Goal: Task Accomplishment & Management: Manage account settings

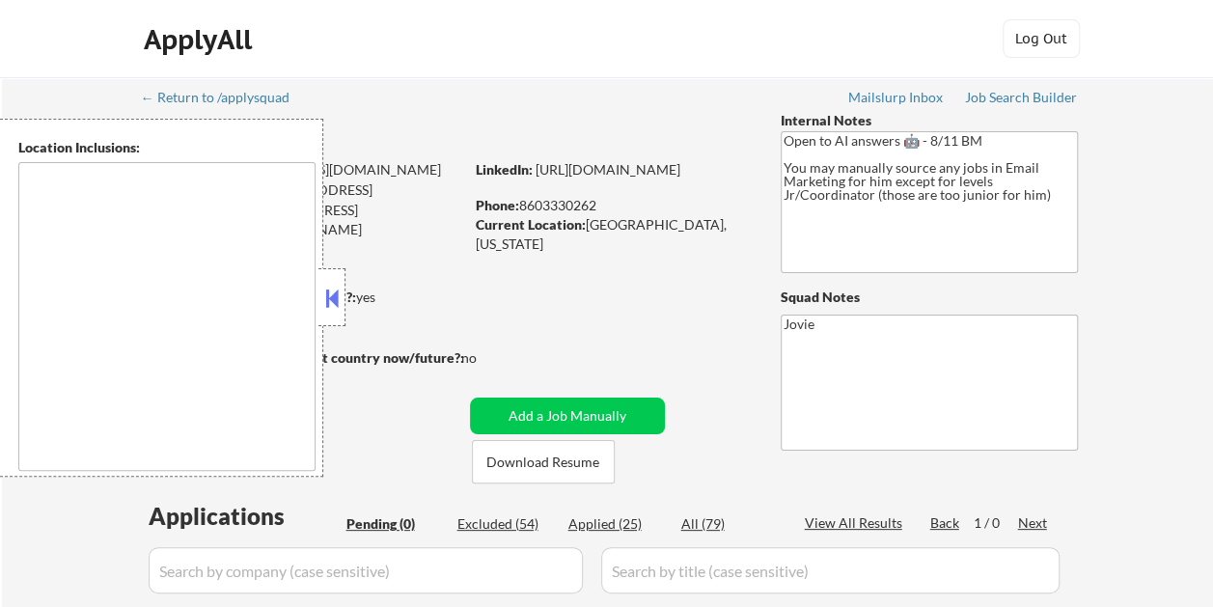
click at [332, 290] on button at bounding box center [331, 298] width 21 height 29
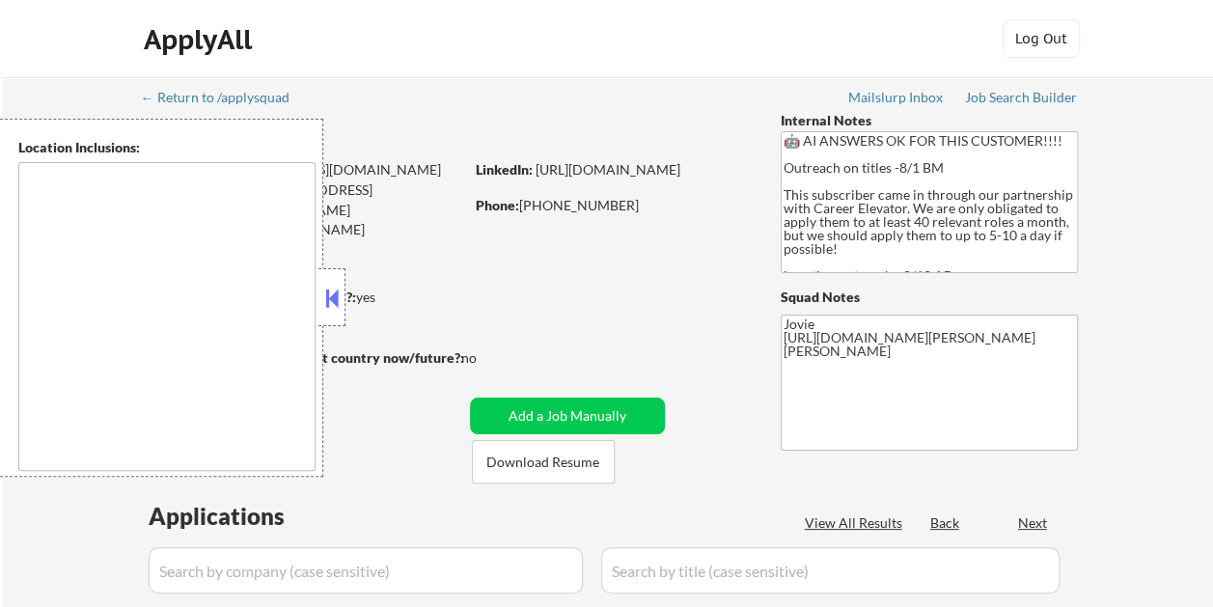
select select ""pending""
type textarea "Cambridge, MA Somerville, MA Brookline, MA Newton, MA Quincy, MA Medford, MA Ma…"
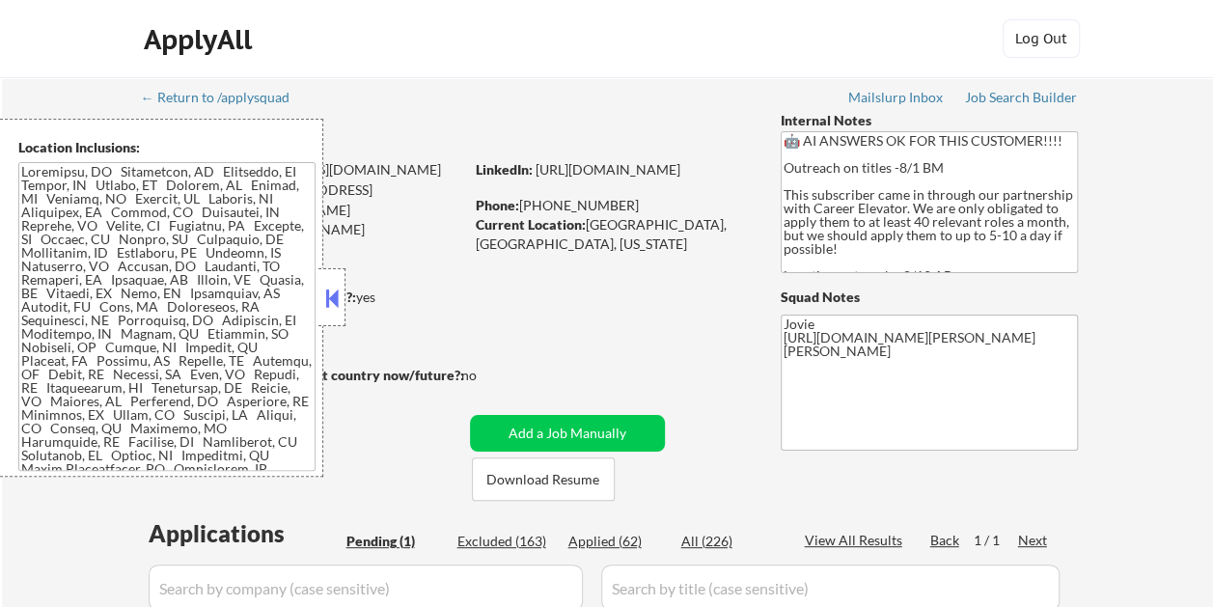
click at [340, 295] on button at bounding box center [331, 298] width 21 height 29
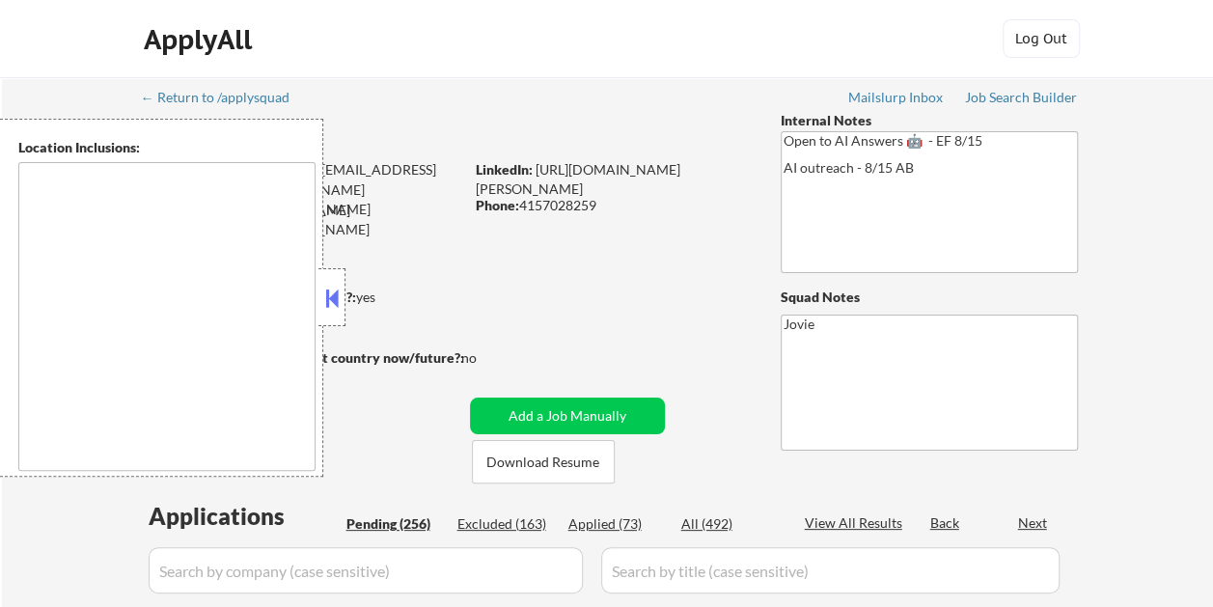
type textarea "[GEOGRAPHIC_DATA], [GEOGRAPHIC_DATA] [GEOGRAPHIC_DATA], [GEOGRAPHIC_DATA] [GEOG…"
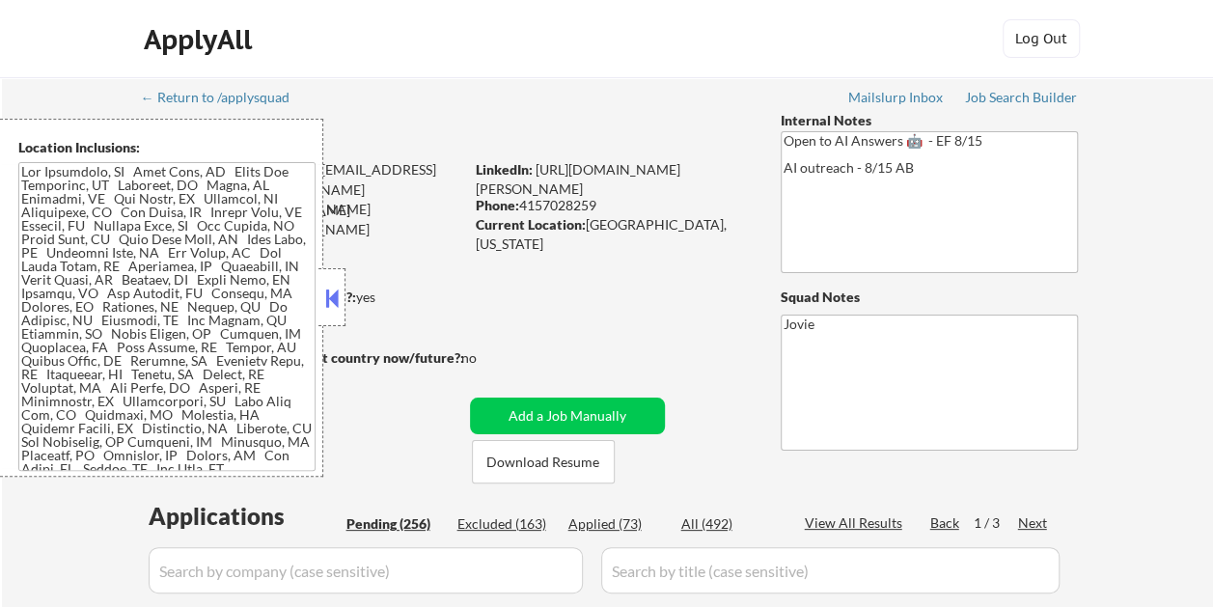
select select ""pending""
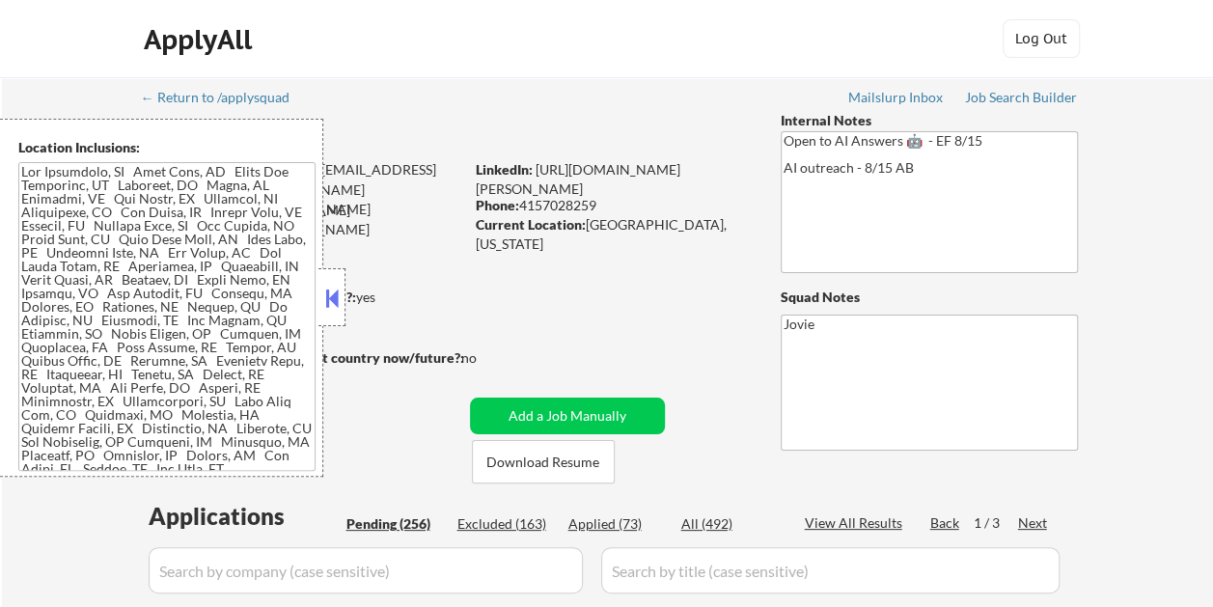
select select ""pending""
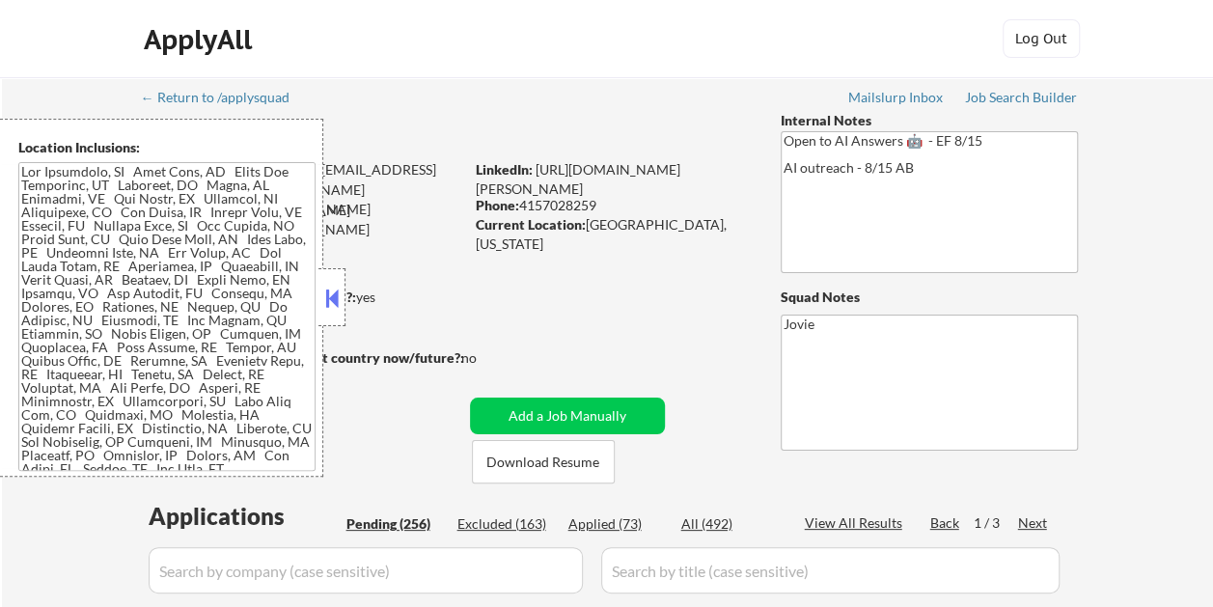
select select ""pending""
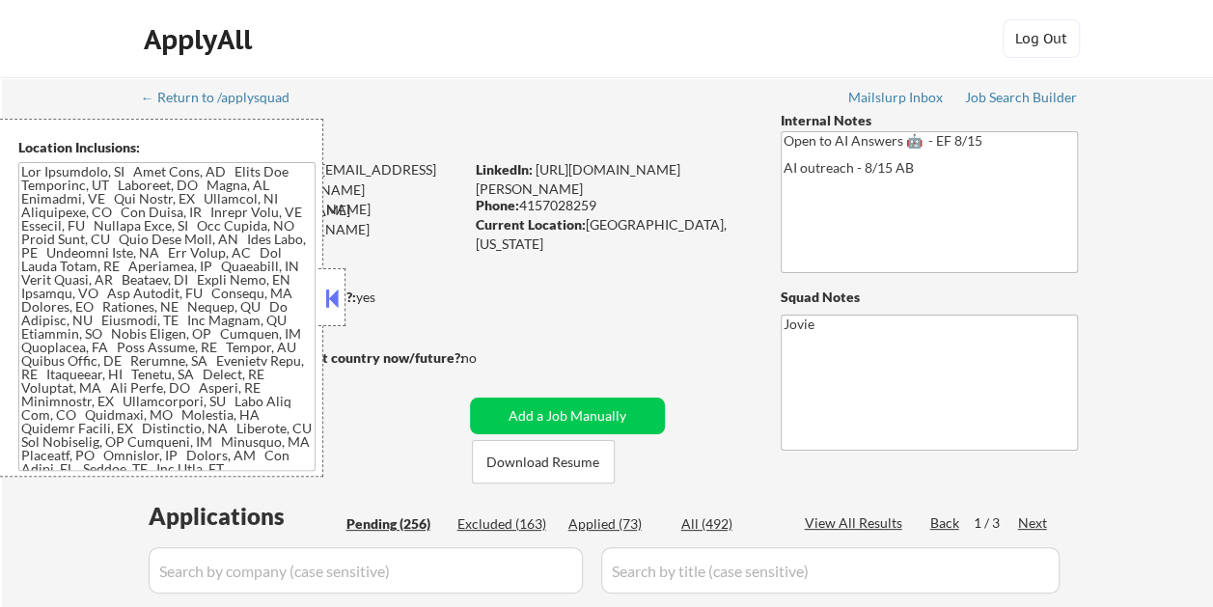
select select ""pending""
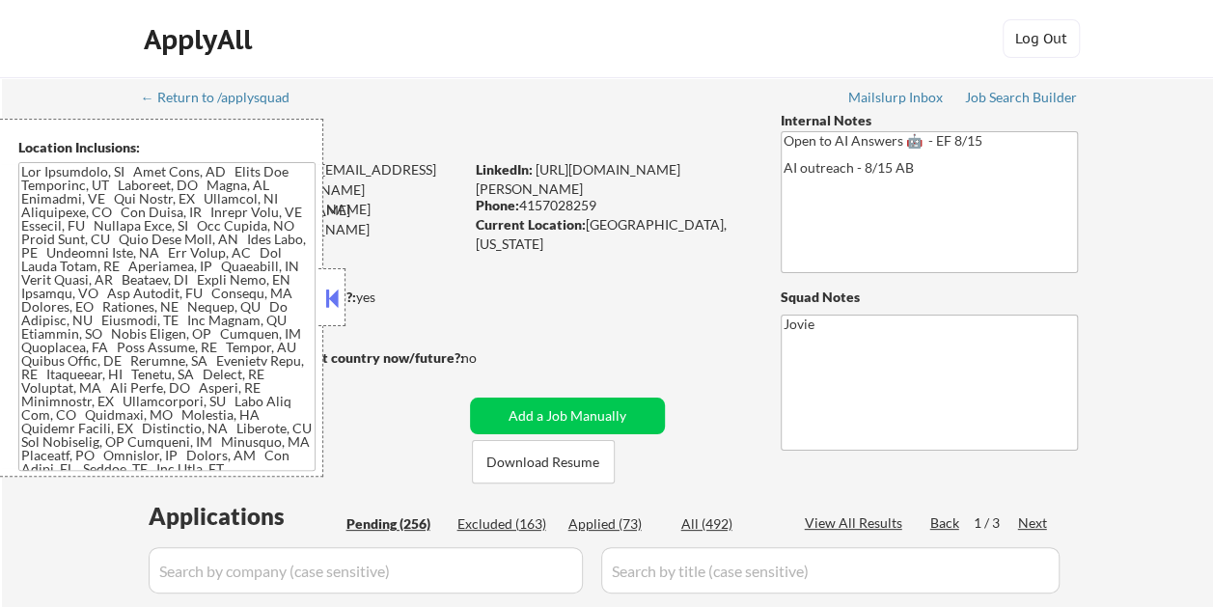
select select ""pending""
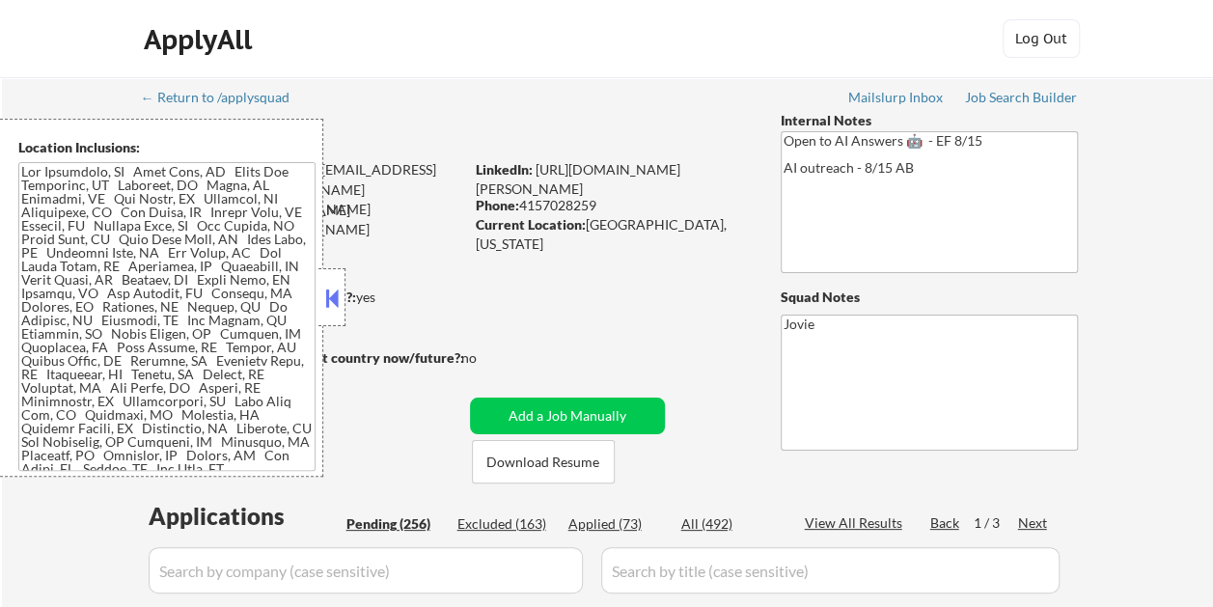
select select ""pending""
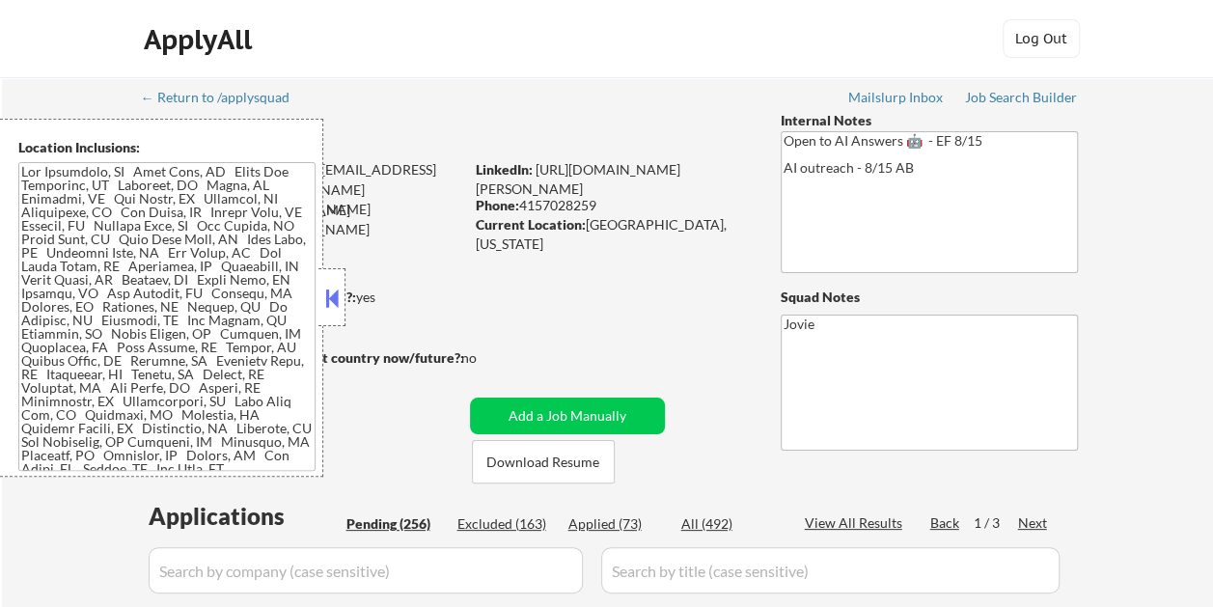
select select ""pending""
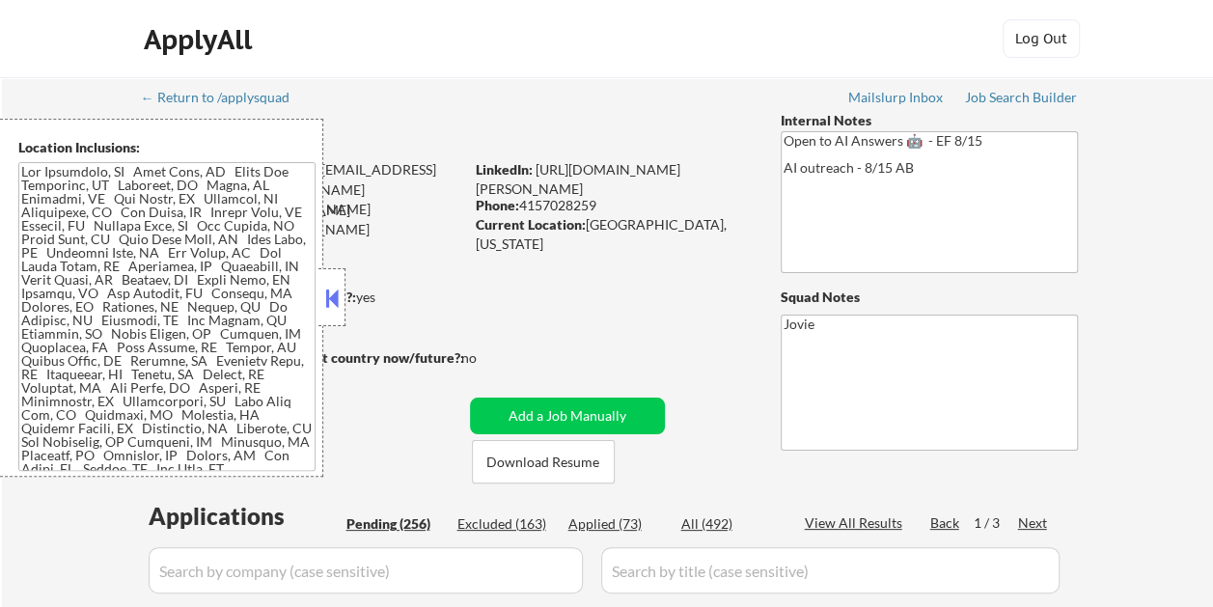
select select ""pending""
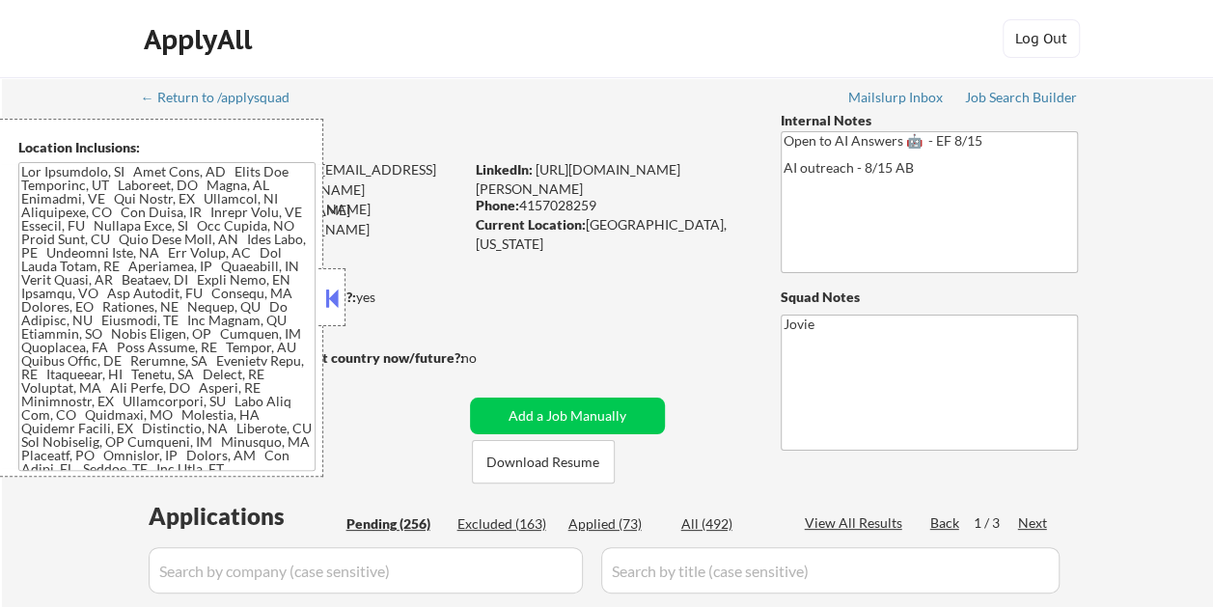
select select ""pending""
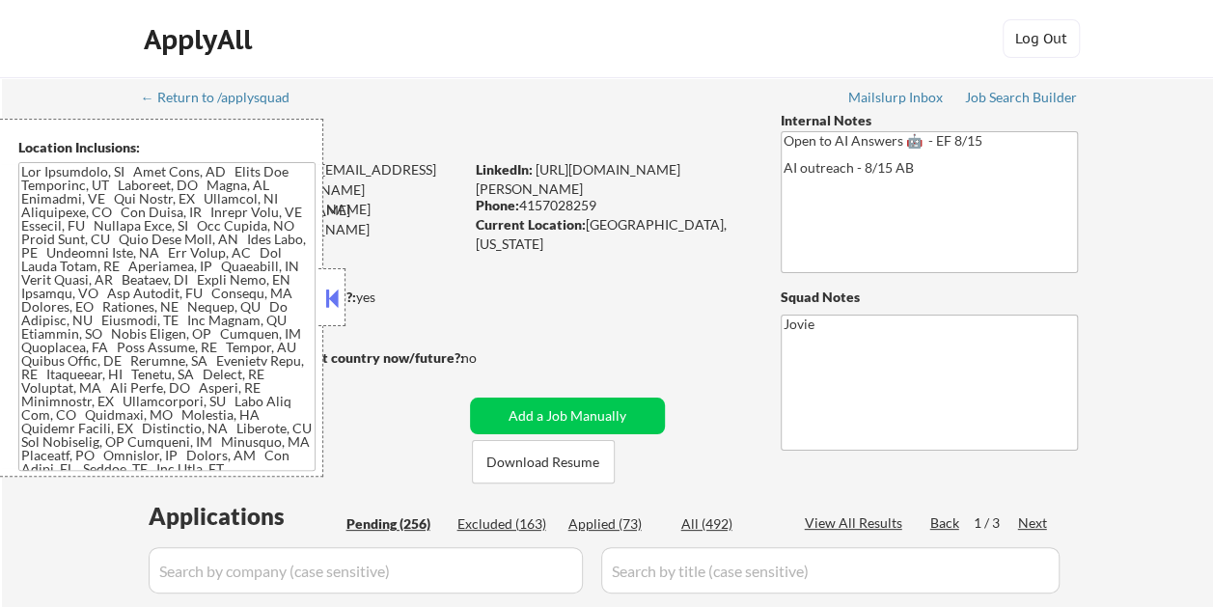
select select ""pending""
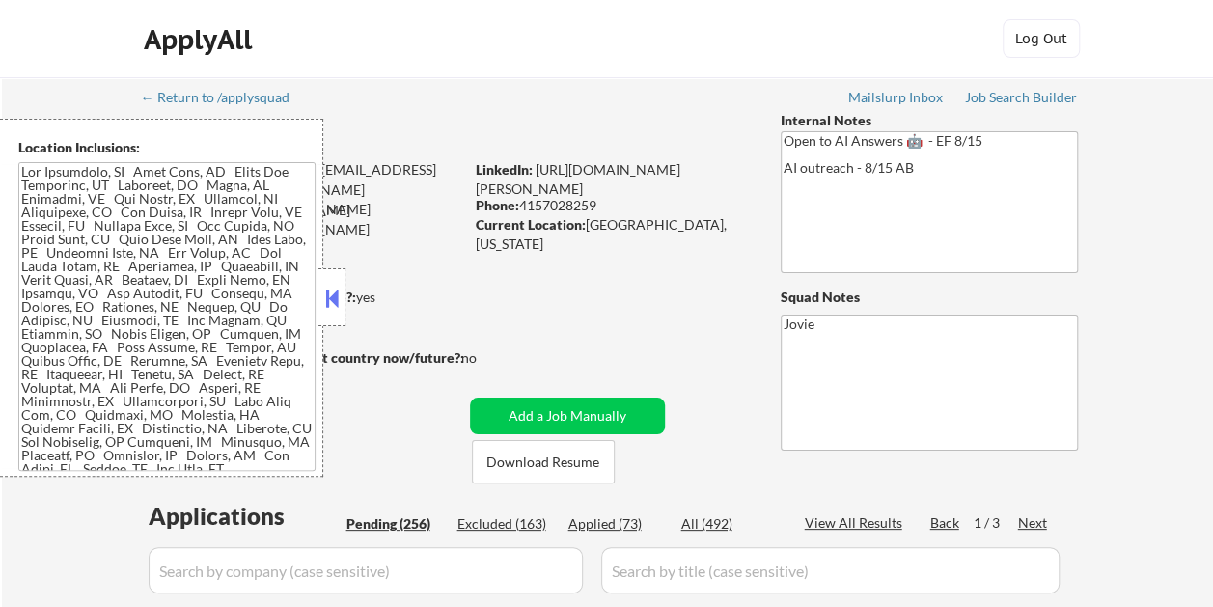
select select ""pending""
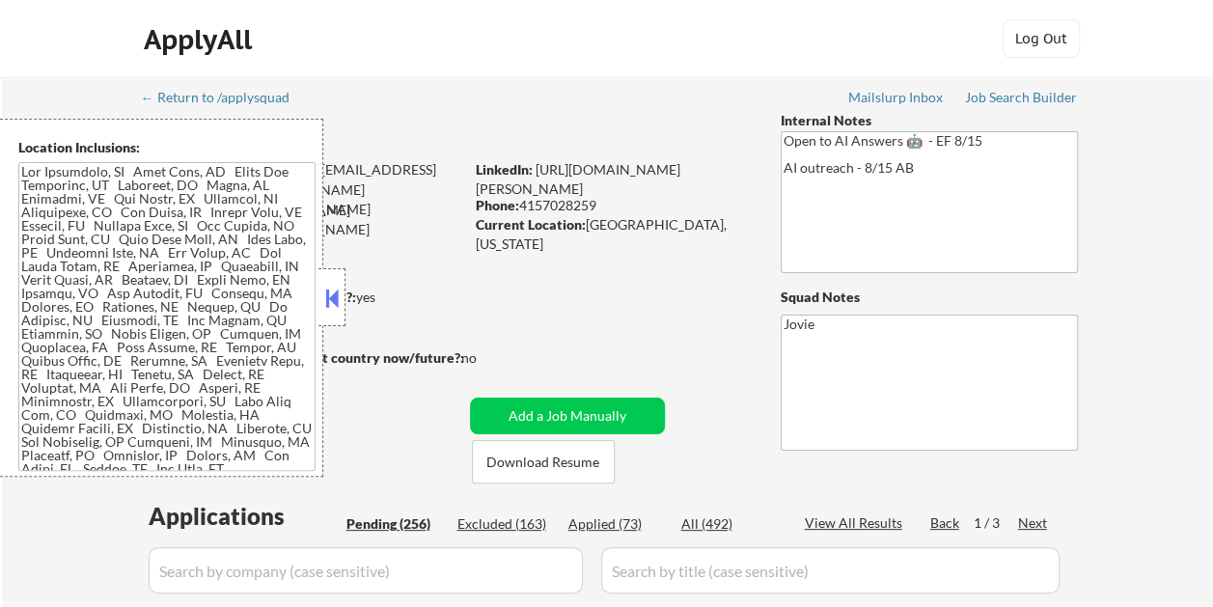
select select ""pending""
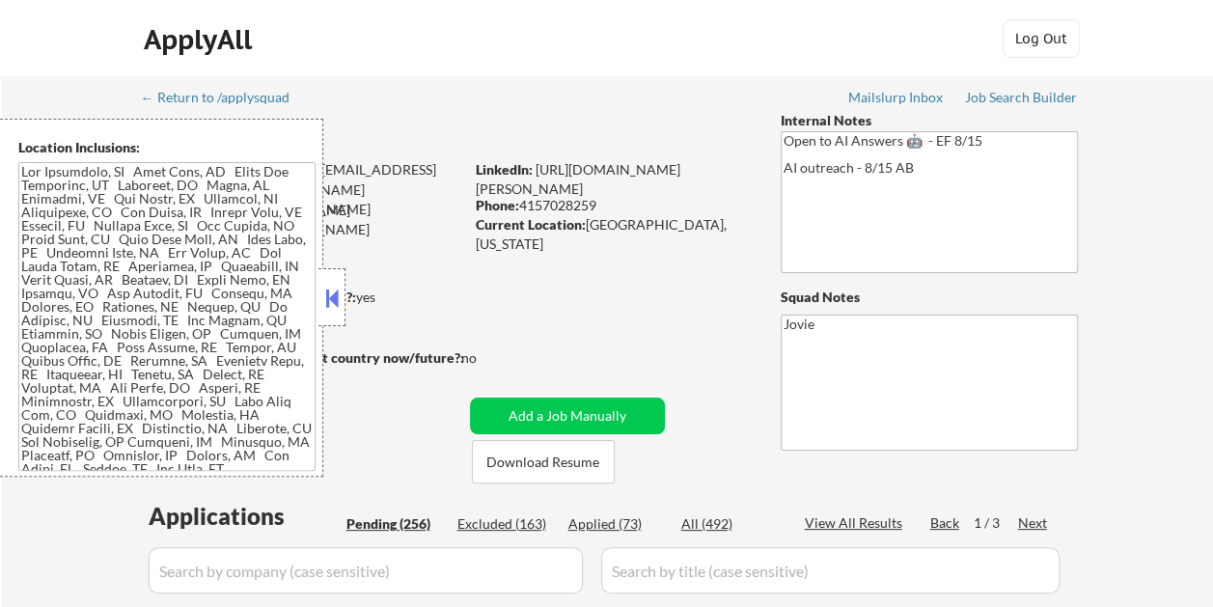
select select ""pending""
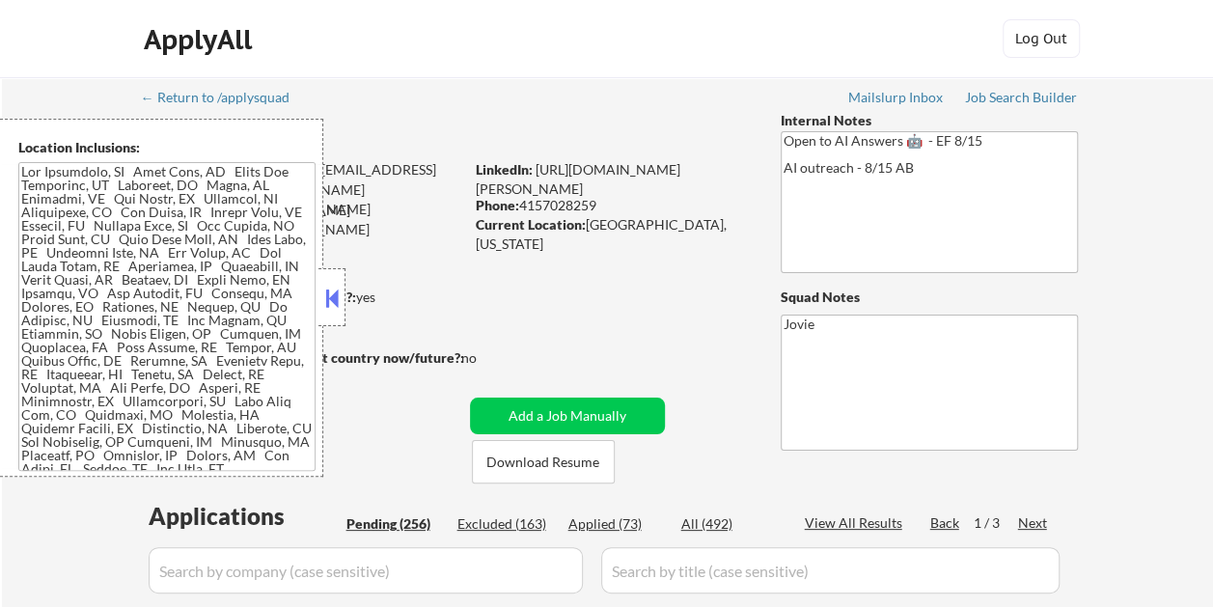
select select ""pending""
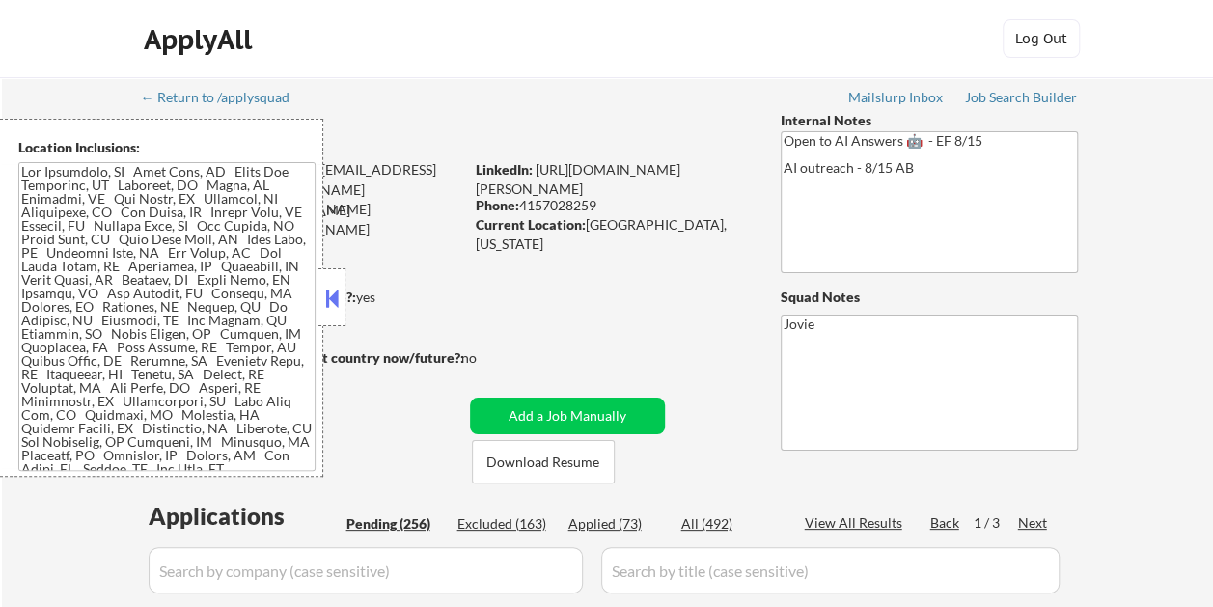
select select ""pending""
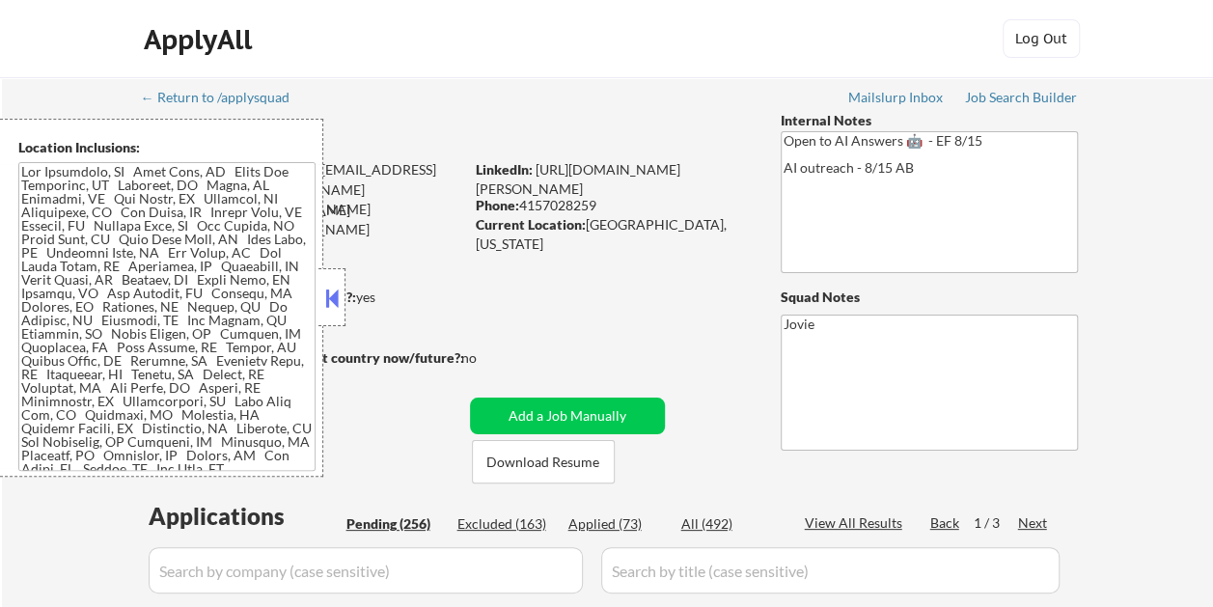
select select ""pending""
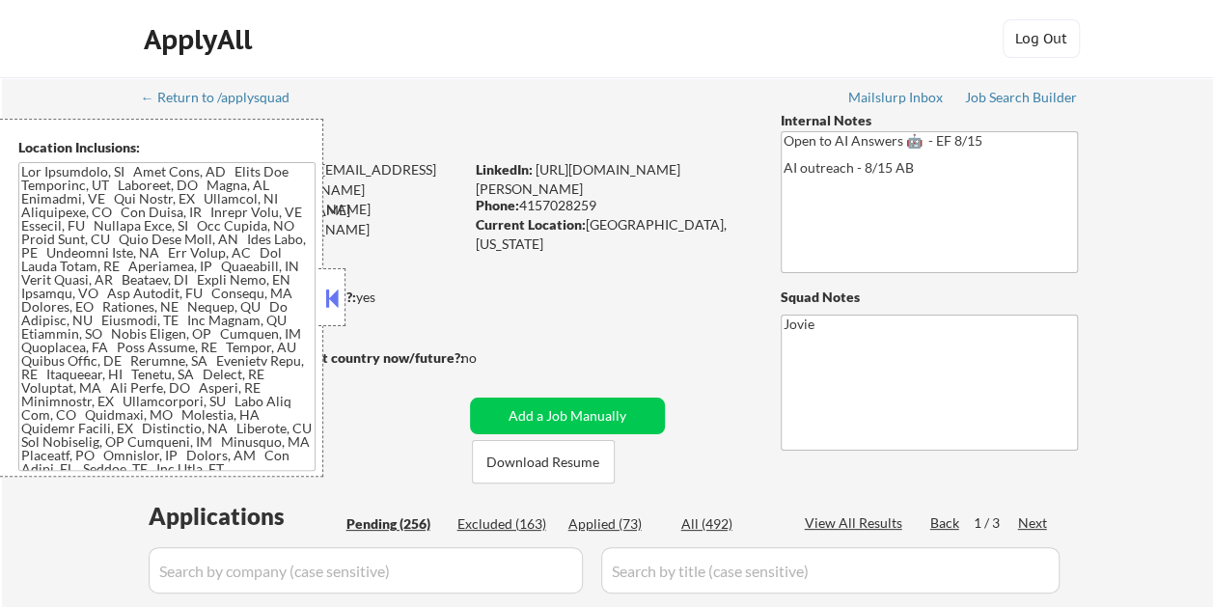
select select ""pending""
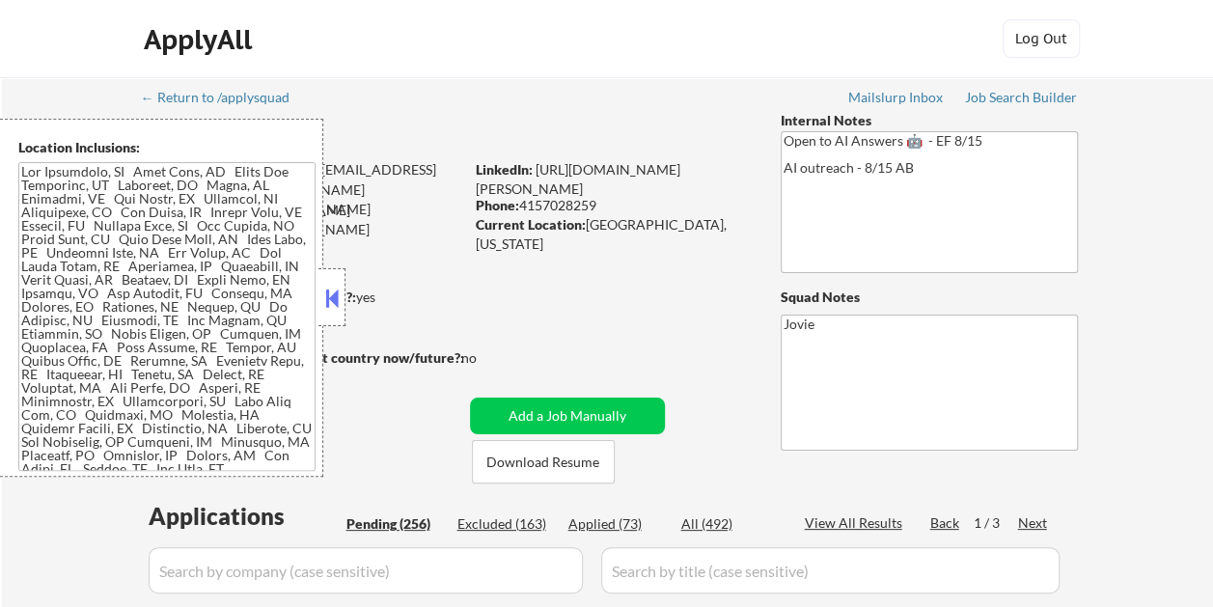
select select ""pending""
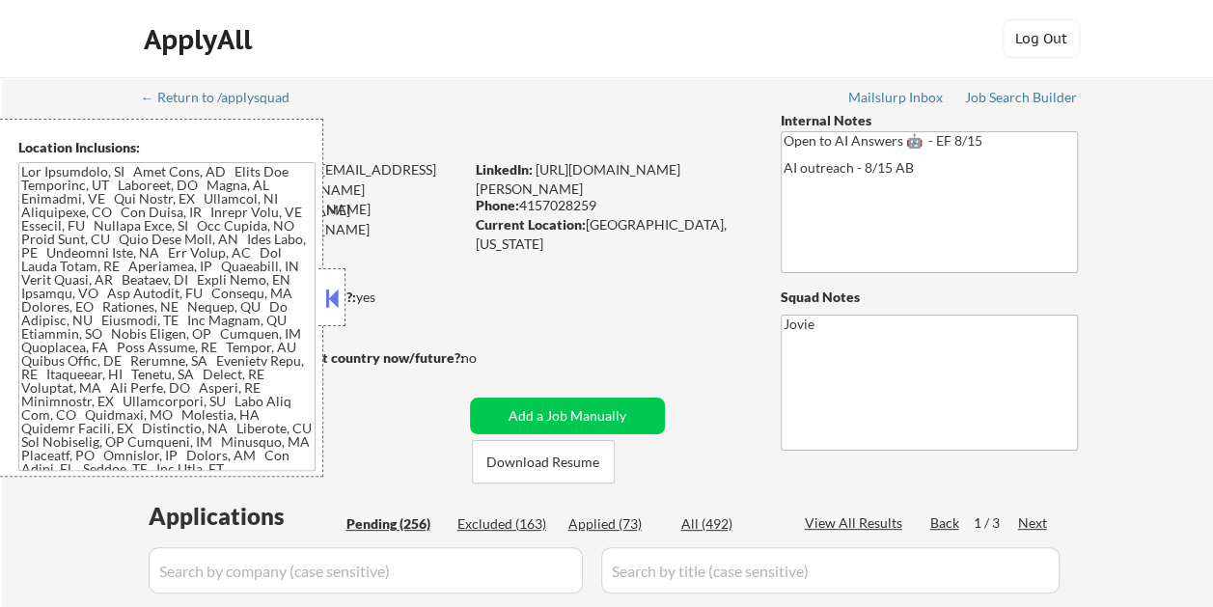
select select ""pending""
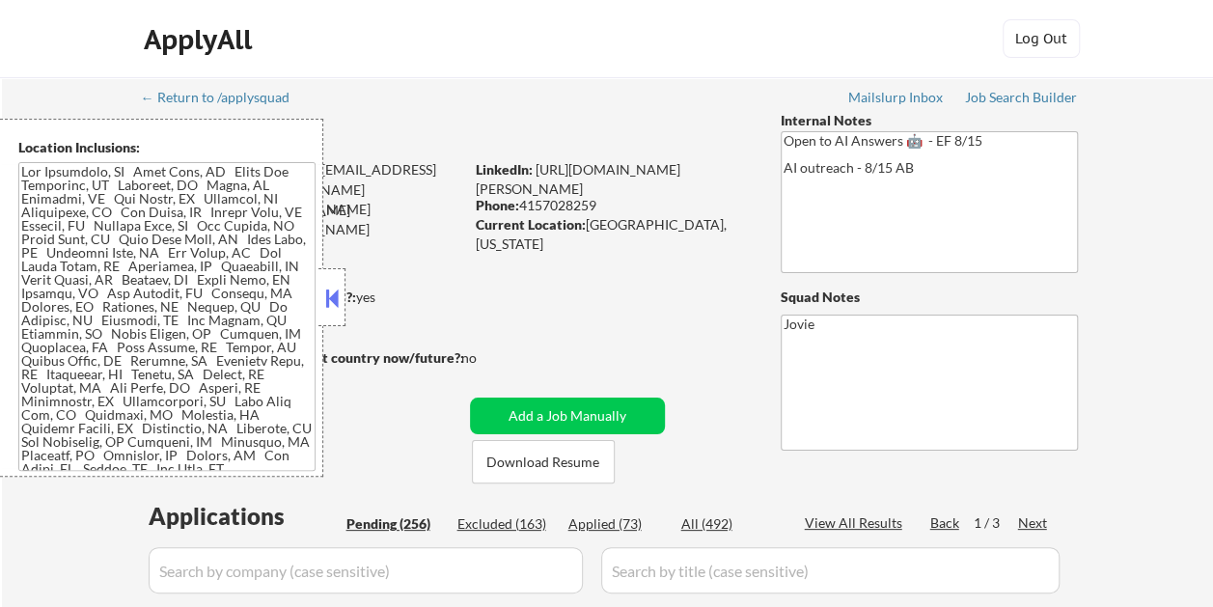
select select ""pending""
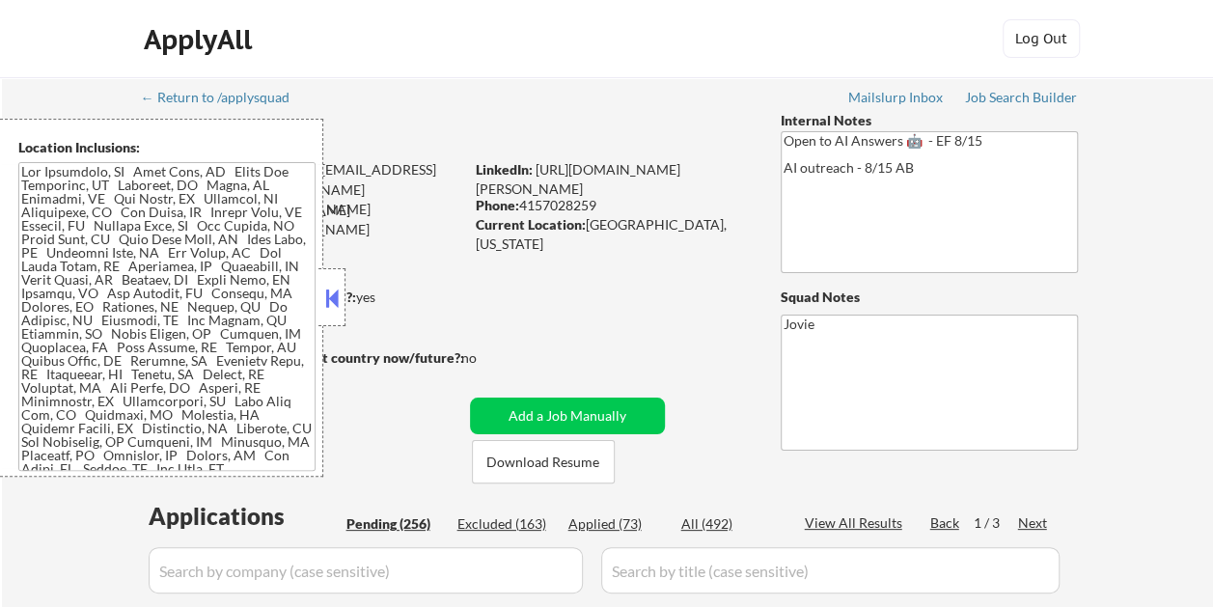
click at [330, 286] on button at bounding box center [331, 298] width 21 height 29
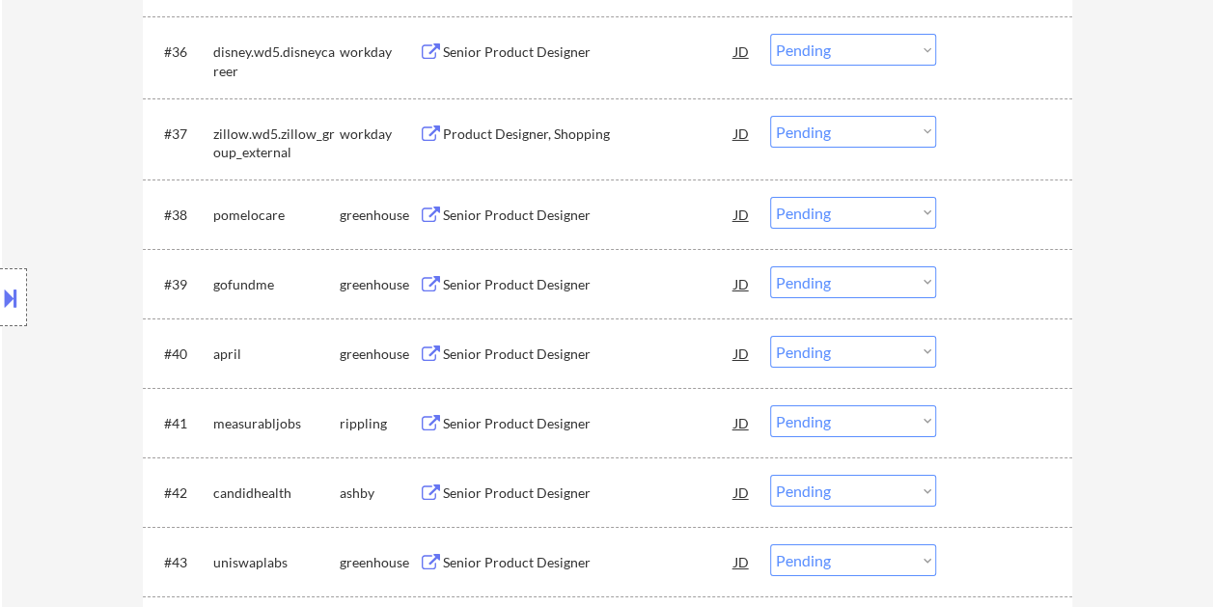
scroll to position [3281, 0]
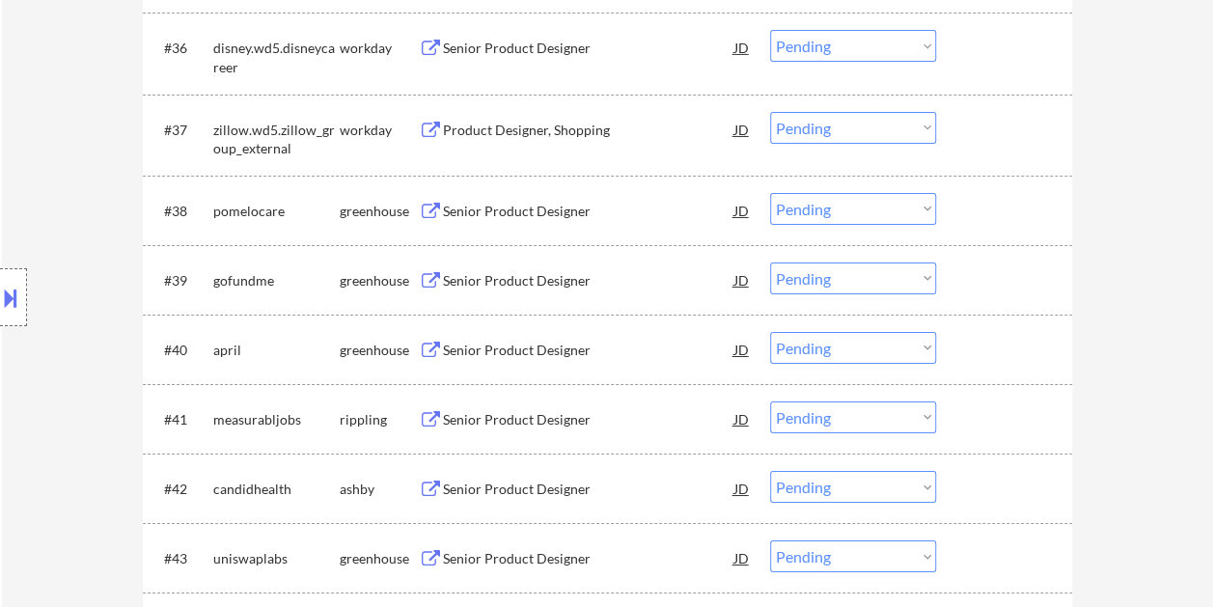
click at [510, 202] on div "Senior Product Designer" at bounding box center [588, 211] width 291 height 19
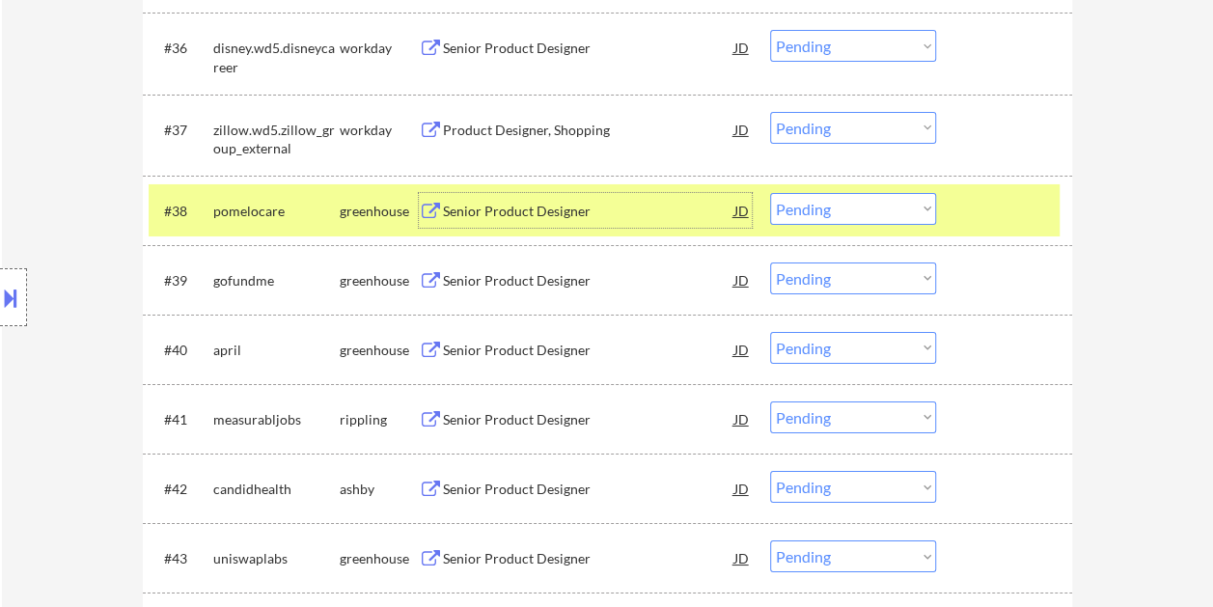
click at [906, 203] on select "Choose an option... Pending Applied Excluded (Questions) Excluded (Expired) Exc…" at bounding box center [853, 209] width 166 height 32
click at [770, 193] on select "Choose an option... Pending Applied Excluded (Questions) Excluded (Expired) Exc…" at bounding box center [853, 209] width 166 height 32
click at [548, 213] on div "Senior Product Designer" at bounding box center [588, 211] width 291 height 19
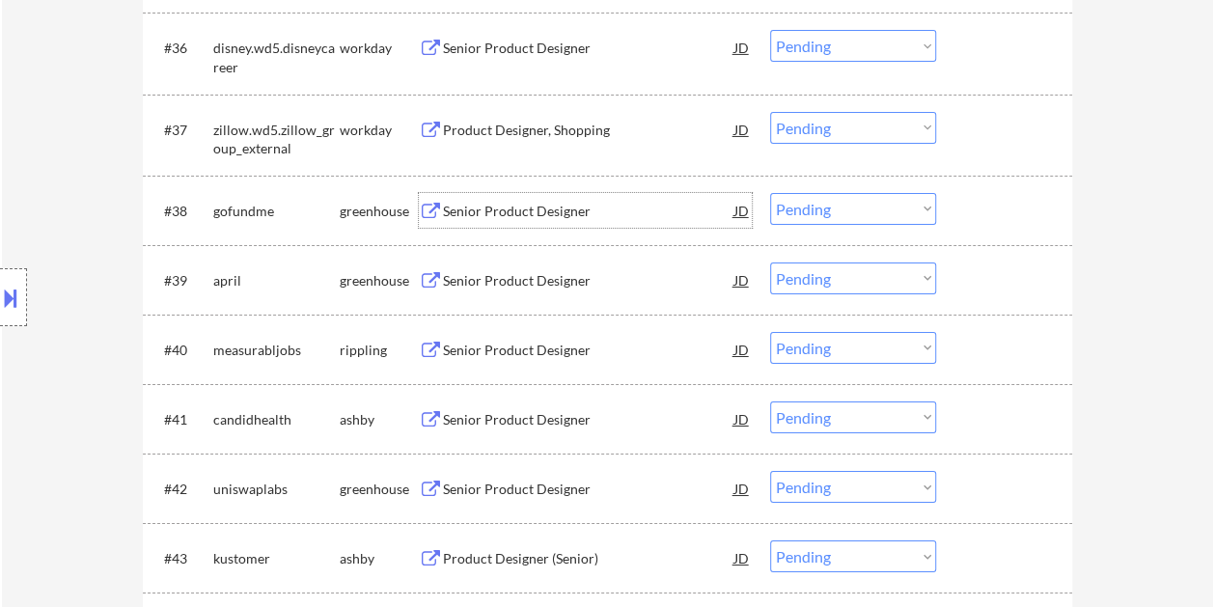
click at [1017, 210] on div at bounding box center [1006, 210] width 85 height 35
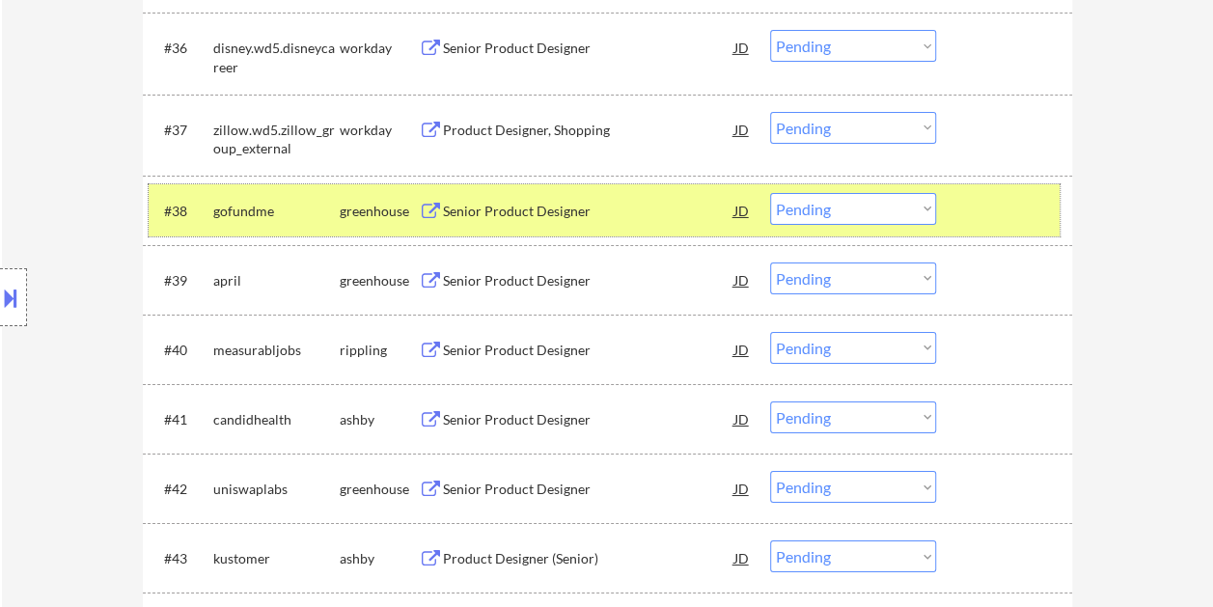
click at [917, 199] on select "Choose an option... Pending Applied Excluded (Questions) Excluded (Expired) Exc…" at bounding box center [853, 209] width 166 height 32
click at [770, 193] on select "Choose an option... Pending Applied Excluded (Questions) Excluded (Expired) Exc…" at bounding box center [853, 209] width 166 height 32
click at [970, 208] on div at bounding box center [1006, 210] width 85 height 35
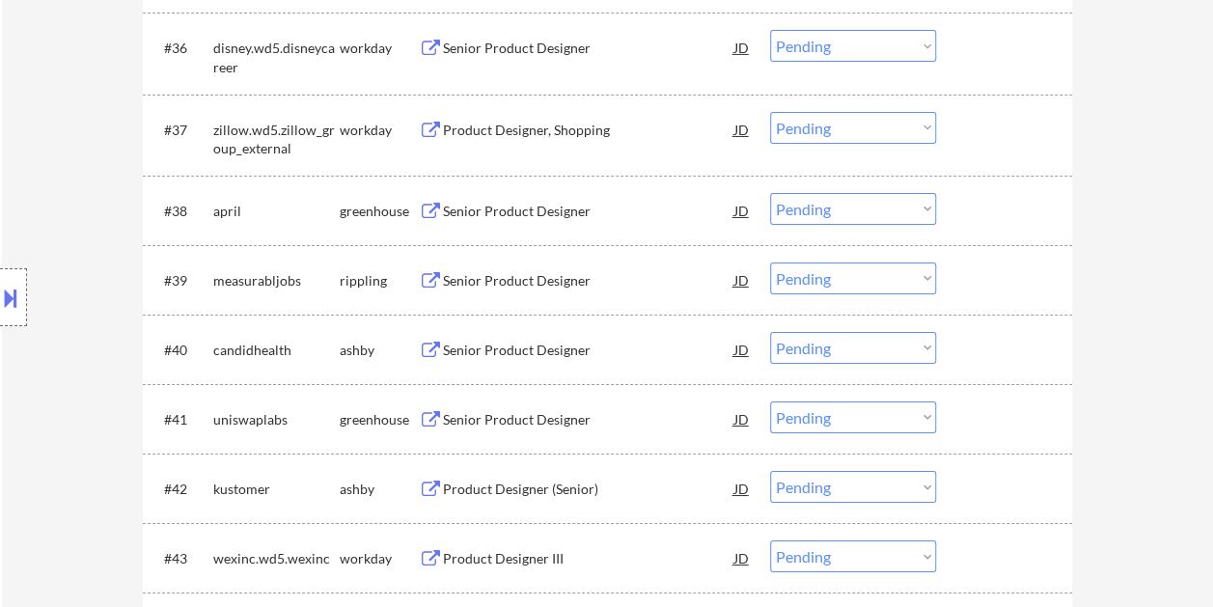
drag, startPoint x: 968, startPoint y: 203, endPoint x: 757, endPoint y: 222, distance: 212.2
click at [968, 202] on div at bounding box center [1006, 210] width 85 height 35
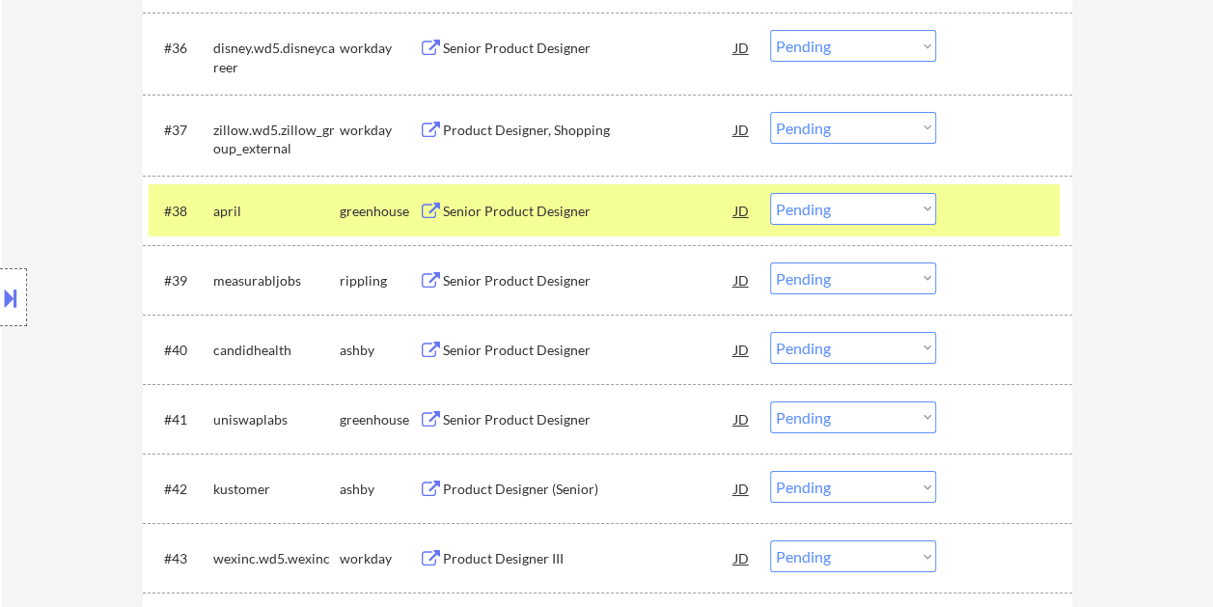
click at [542, 216] on div "Senior Product Designer" at bounding box center [588, 211] width 291 height 19
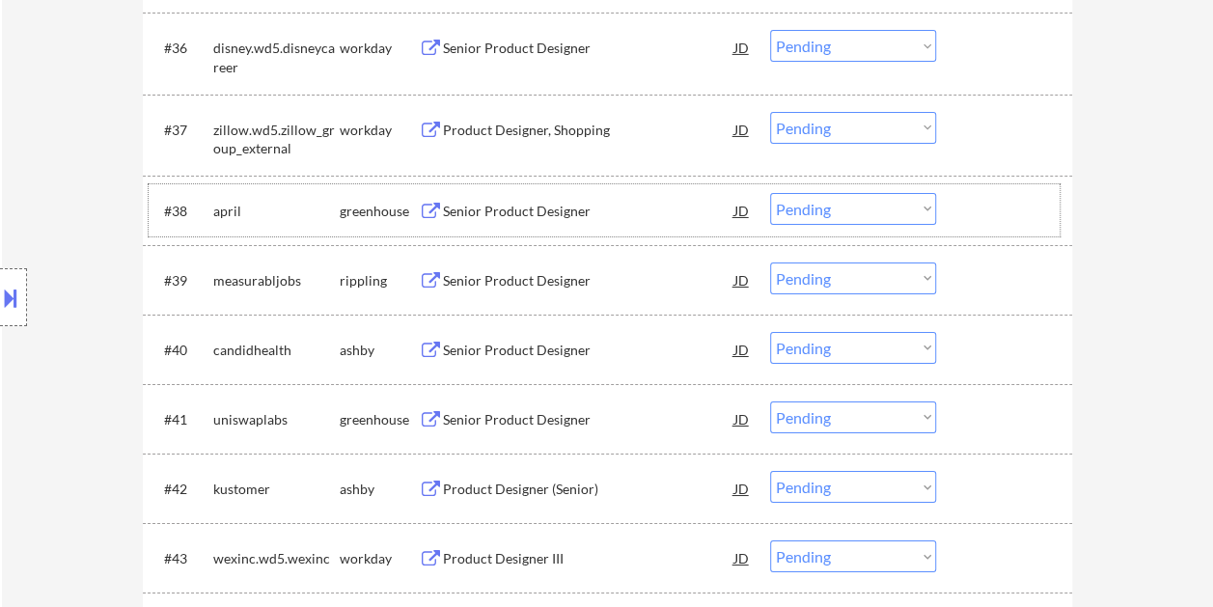
drag, startPoint x: 971, startPoint y: 208, endPoint x: 923, endPoint y: 205, distance: 48.4
click at [971, 208] on div at bounding box center [1006, 210] width 85 height 35
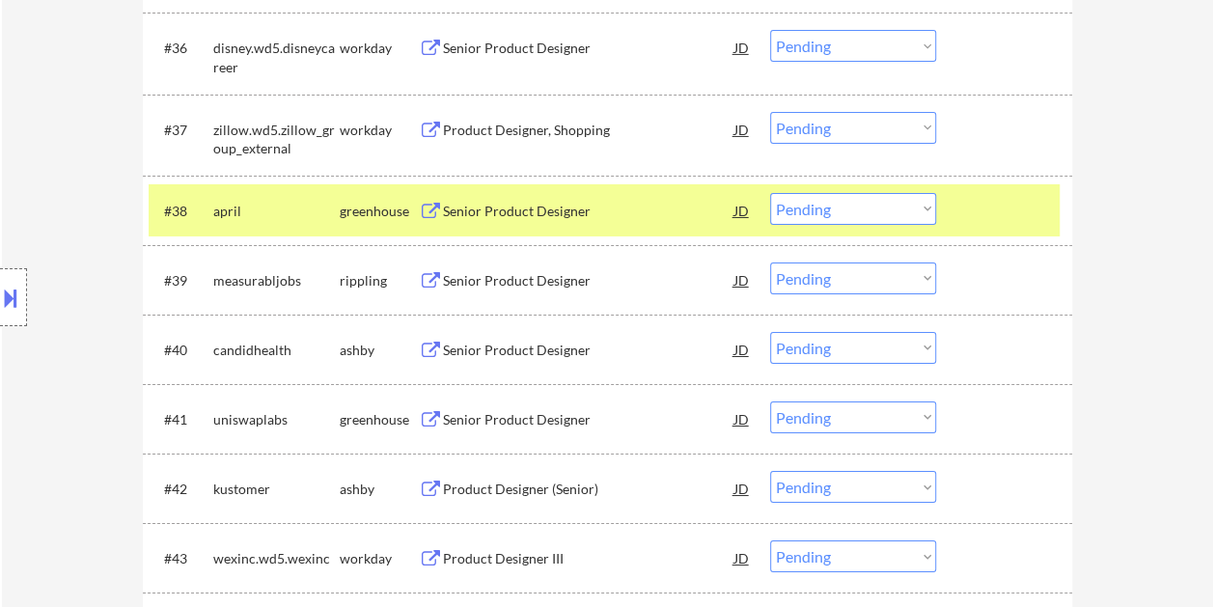
click at [917, 206] on select "Choose an option... Pending Applied Excluded (Questions) Excluded (Expired) Exc…" at bounding box center [853, 209] width 166 height 32
click at [770, 193] on select "Choose an option... Pending Applied Excluded (Questions) Excluded (Expired) Exc…" at bounding box center [853, 209] width 166 height 32
click at [987, 193] on div at bounding box center [1006, 210] width 85 height 35
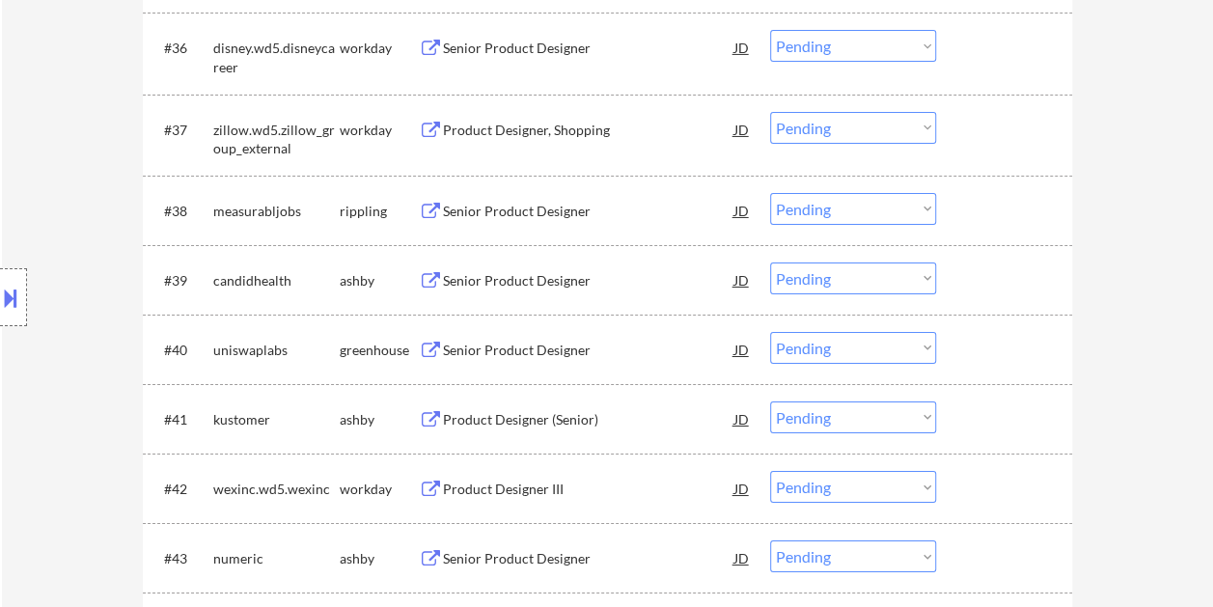
click at [957, 208] on div "#38 measurabljobs rippling Senior Product Designer JD Choose an option... Pendi…" at bounding box center [604, 210] width 911 height 52
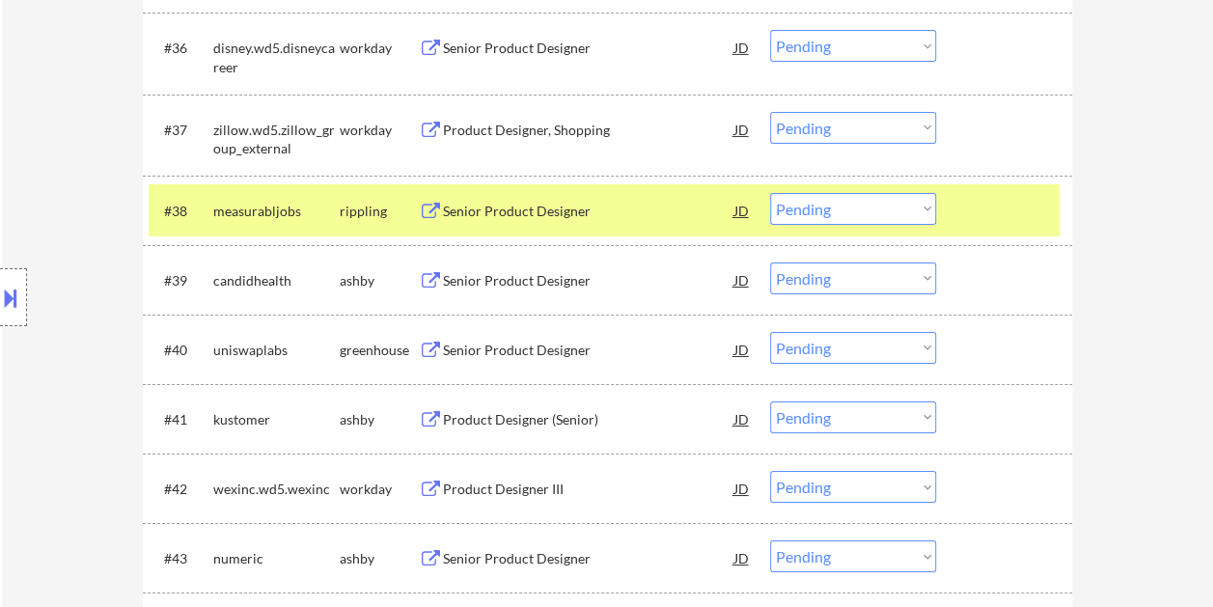
click at [490, 216] on div "Senior Product Designer" at bounding box center [588, 211] width 291 height 19
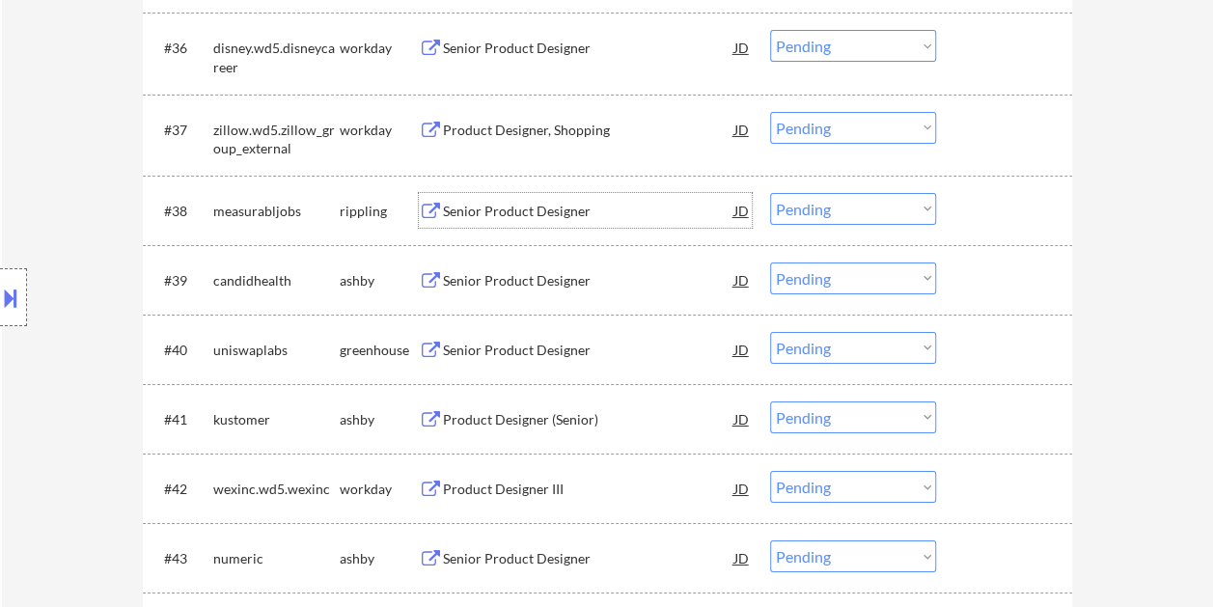
click at [990, 220] on div at bounding box center [1006, 210] width 85 height 35
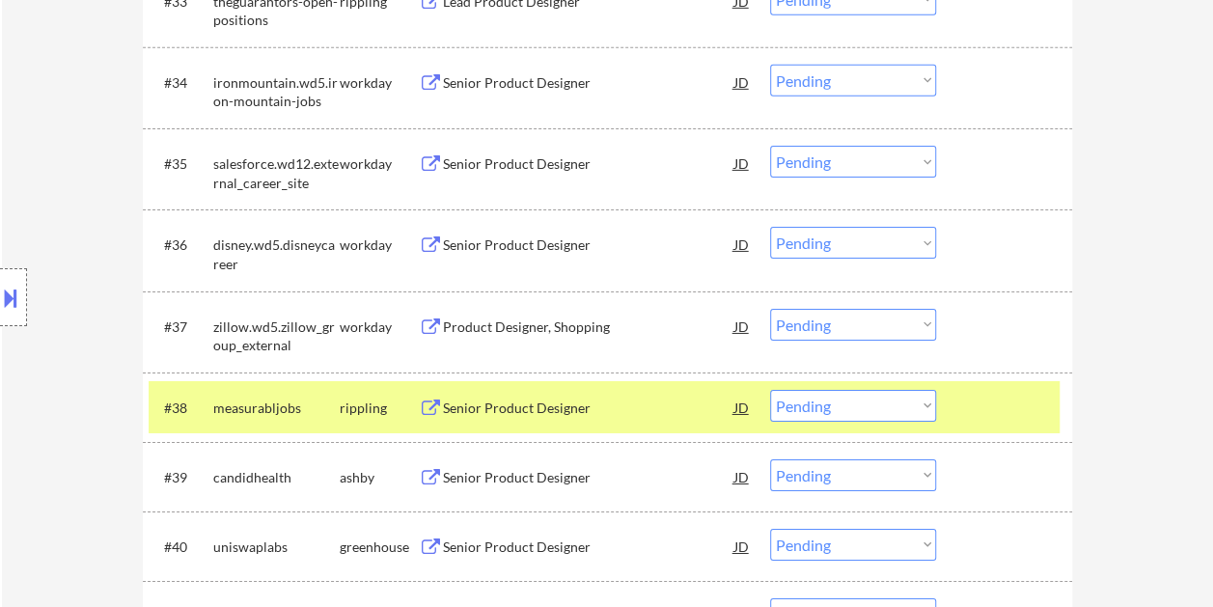
scroll to position [3095, 0]
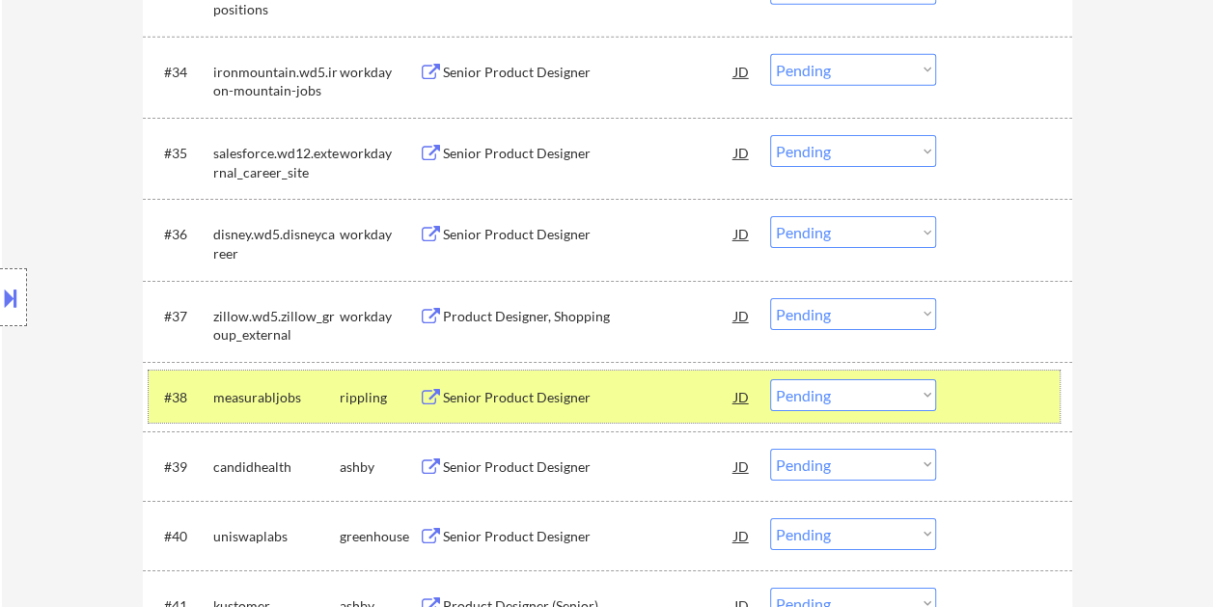
click at [919, 402] on select "Choose an option... Pending Applied Excluded (Questions) Excluded (Expired) Exc…" at bounding box center [853, 395] width 166 height 32
click at [770, 379] on select "Choose an option... Pending Applied Excluded (Questions) Excluded (Expired) Exc…" at bounding box center [853, 395] width 166 height 32
click at [979, 392] on div at bounding box center [1006, 396] width 85 height 35
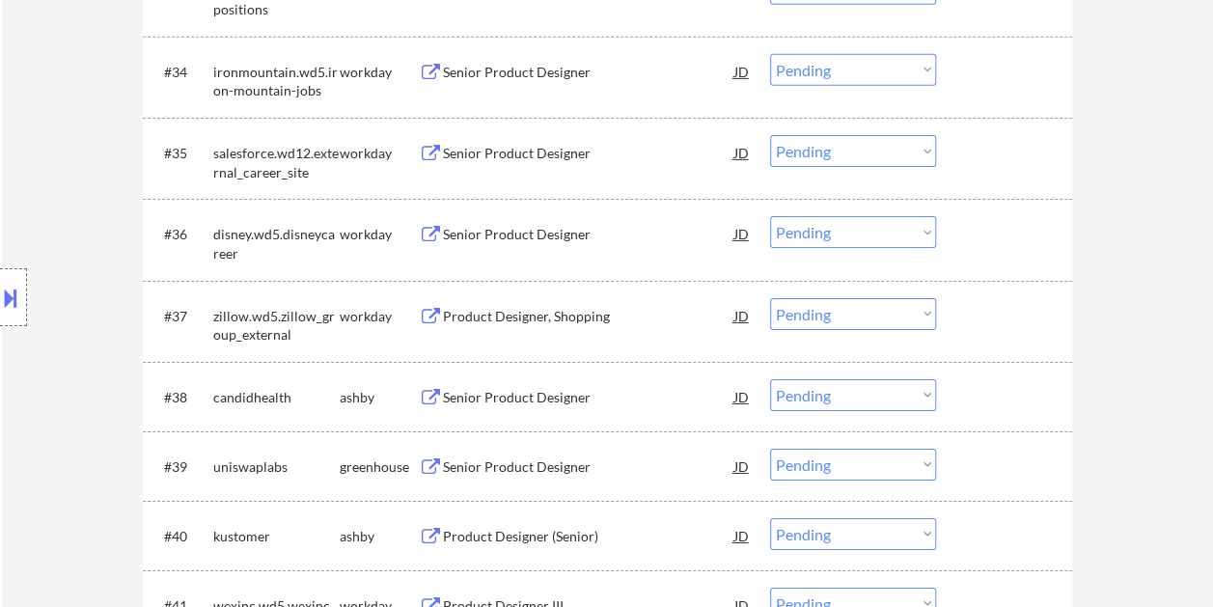
click at [979, 401] on div at bounding box center [1006, 396] width 85 height 35
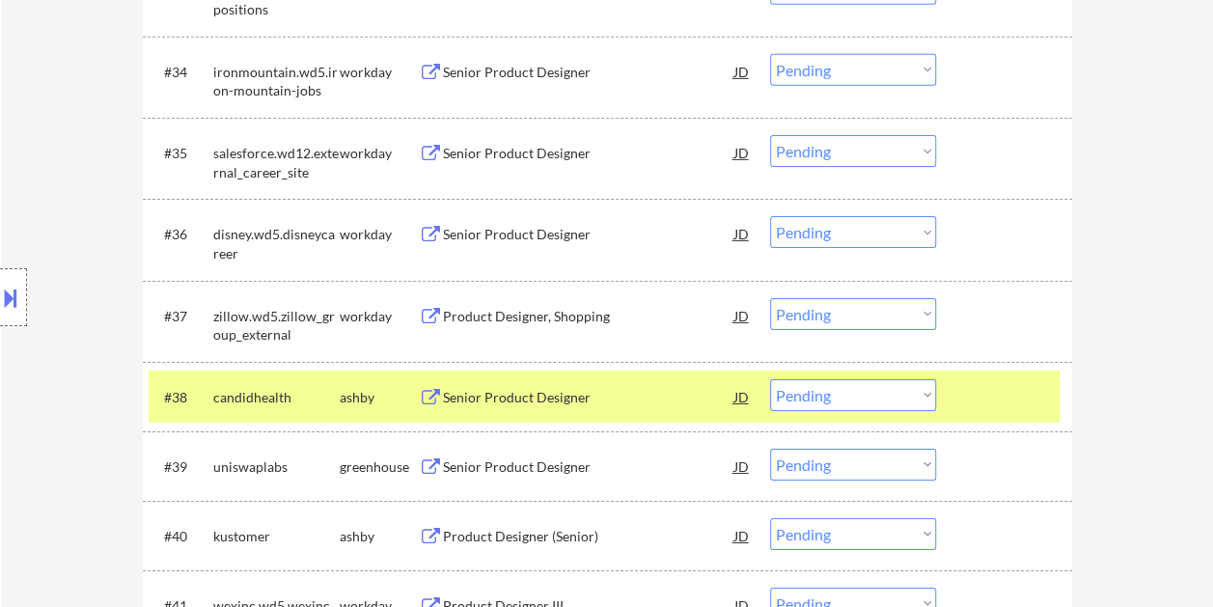
click at [654, 376] on div "#38 candidhealth [PERSON_NAME] Senior Product Designer JD Choose an option... P…" at bounding box center [604, 397] width 911 height 52
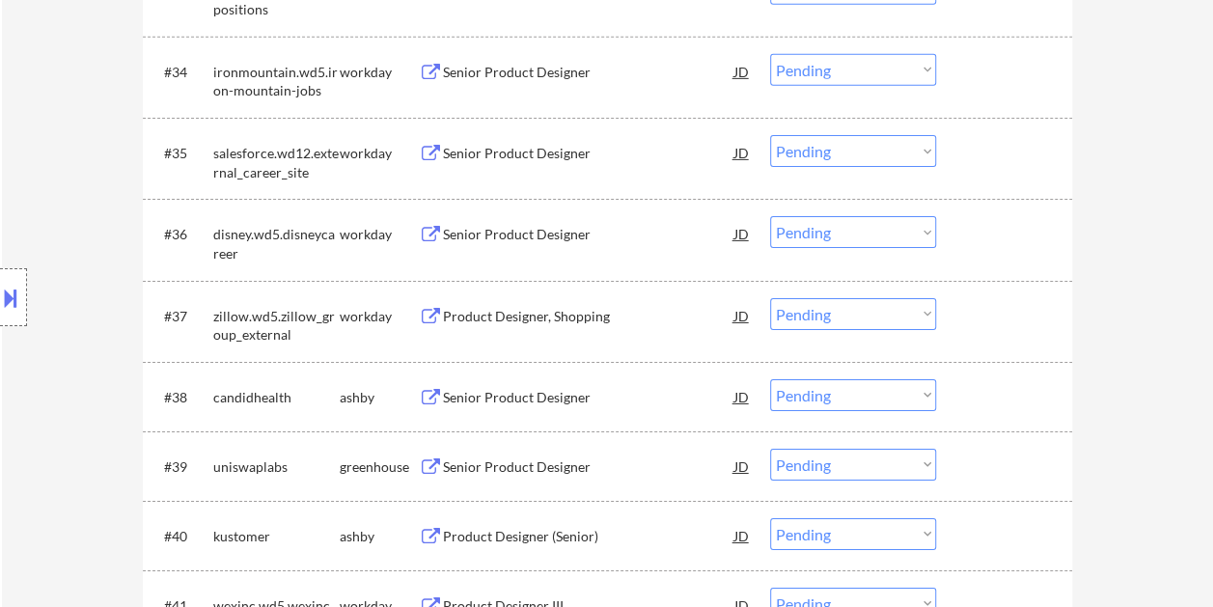
click at [994, 400] on div at bounding box center [1006, 396] width 85 height 35
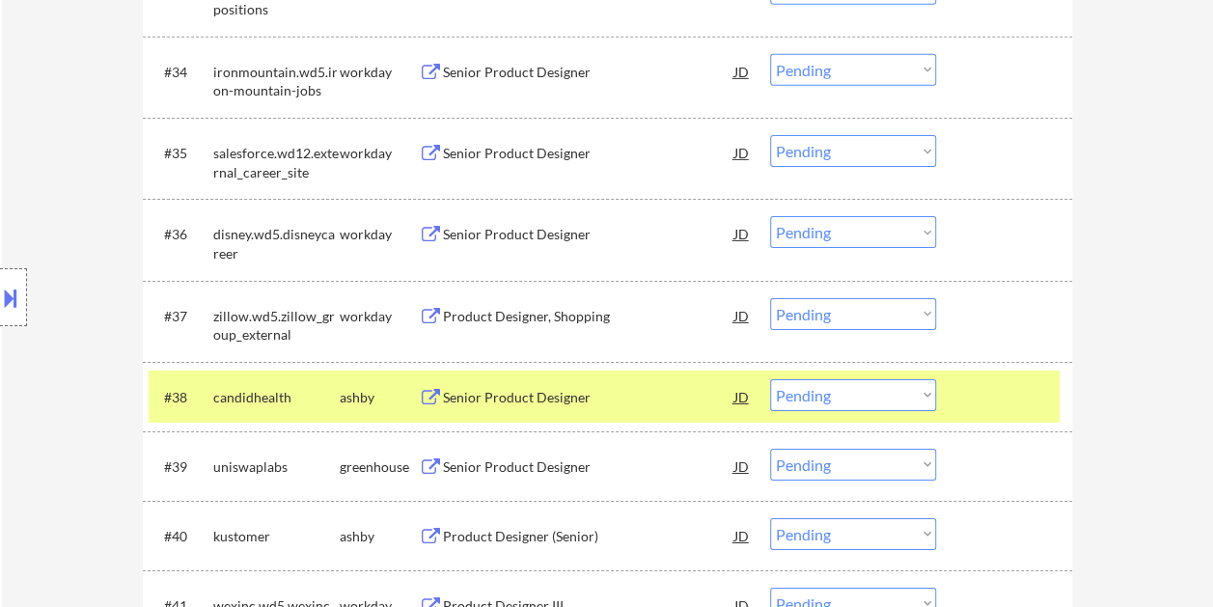
click at [659, 403] on div "Senior Product Designer" at bounding box center [588, 397] width 291 height 19
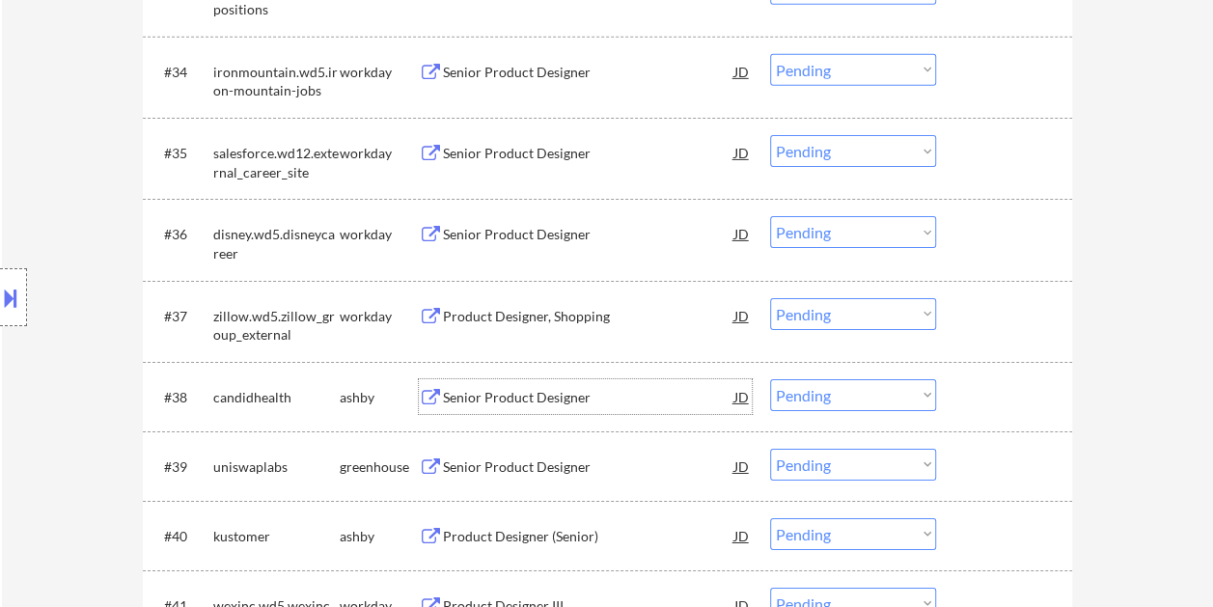
click at [902, 395] on select "Choose an option... Pending Applied Excluded (Questions) Excluded (Expired) Exc…" at bounding box center [853, 395] width 166 height 32
click at [770, 379] on select "Choose an option... Pending Applied Excluded (Questions) Excluded (Expired) Exc…" at bounding box center [853, 395] width 166 height 32
select select ""pending""
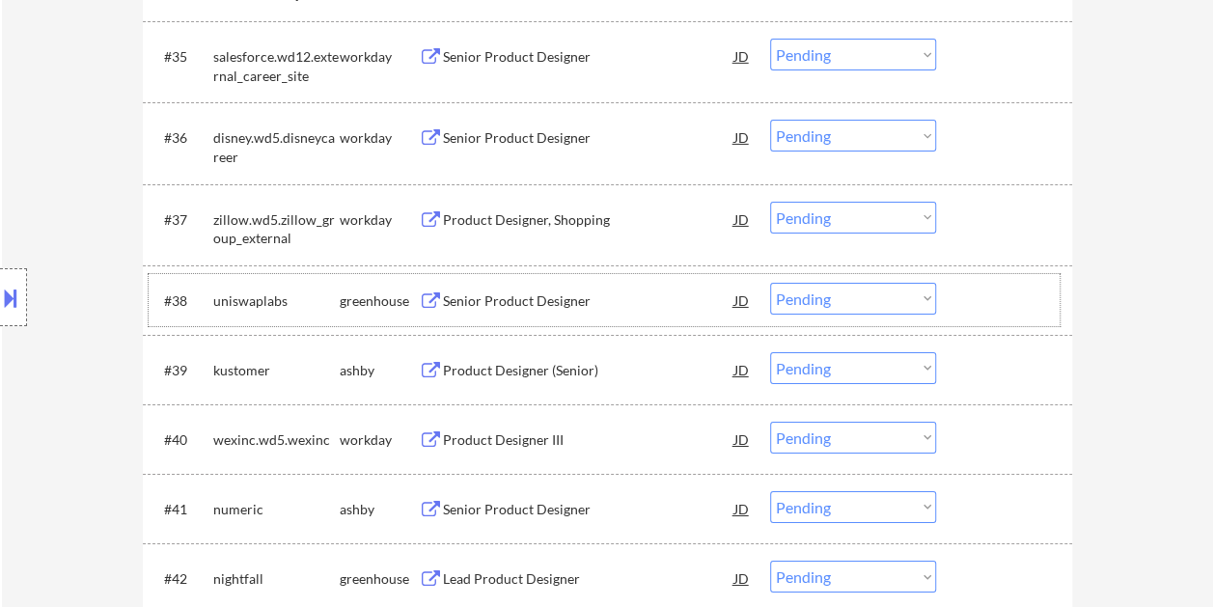
click at [970, 300] on div at bounding box center [1006, 300] width 85 height 35
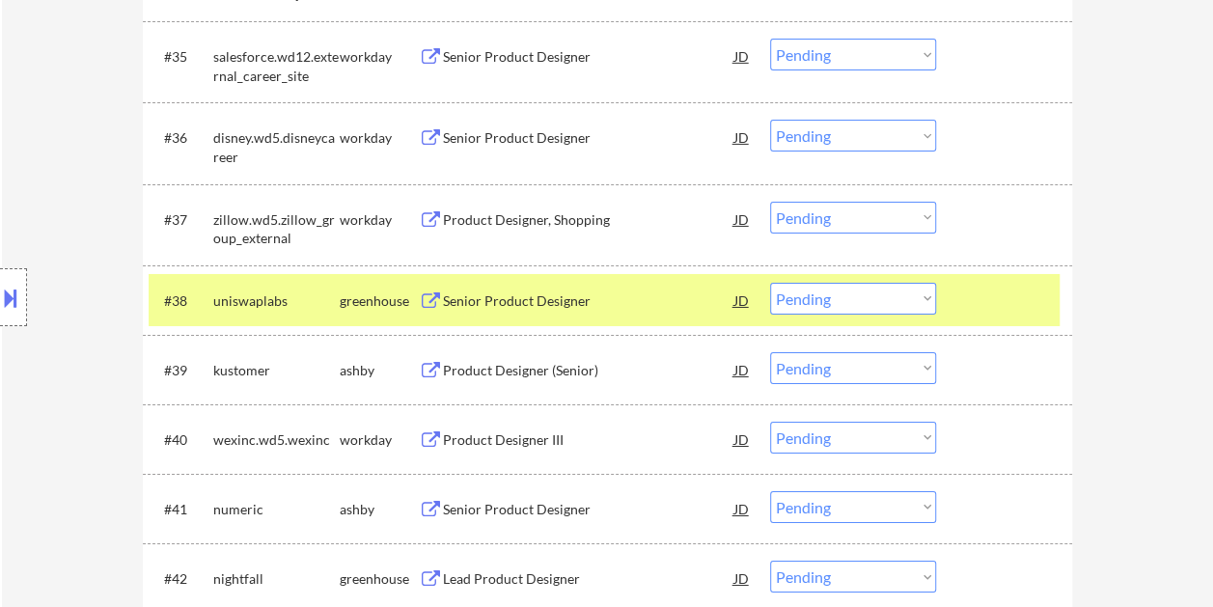
click at [629, 294] on div "Senior Product Designer" at bounding box center [588, 300] width 291 height 19
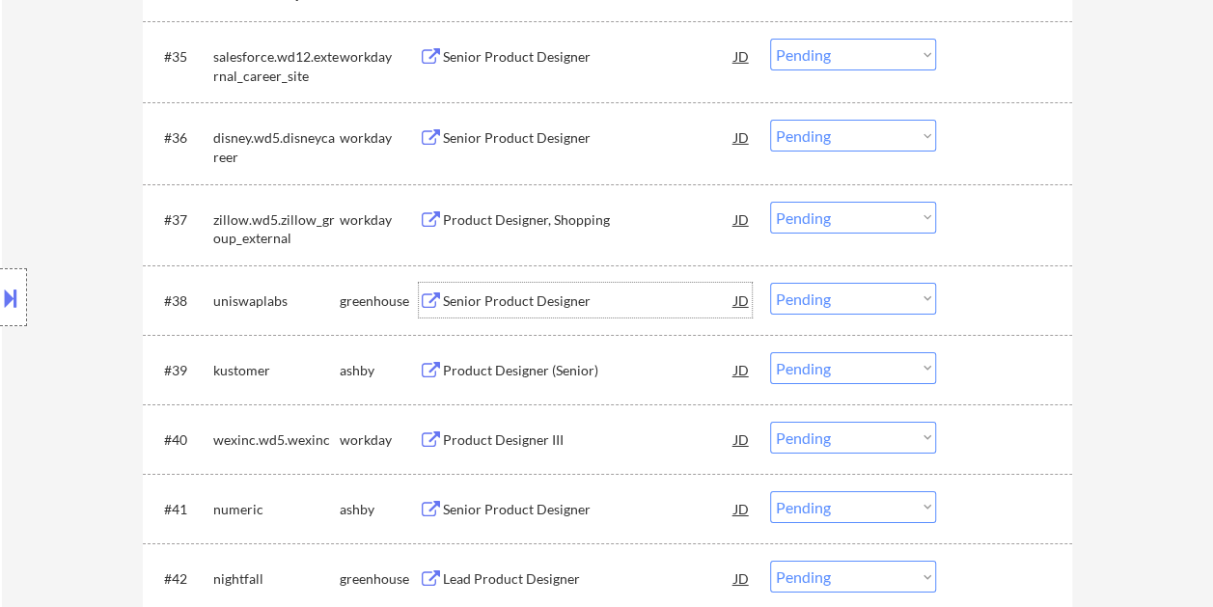
click at [990, 280] on div "#38 uniswaplabs greenhouse Senior Product Designer JD Choose an option... Pendi…" at bounding box center [604, 300] width 911 height 52
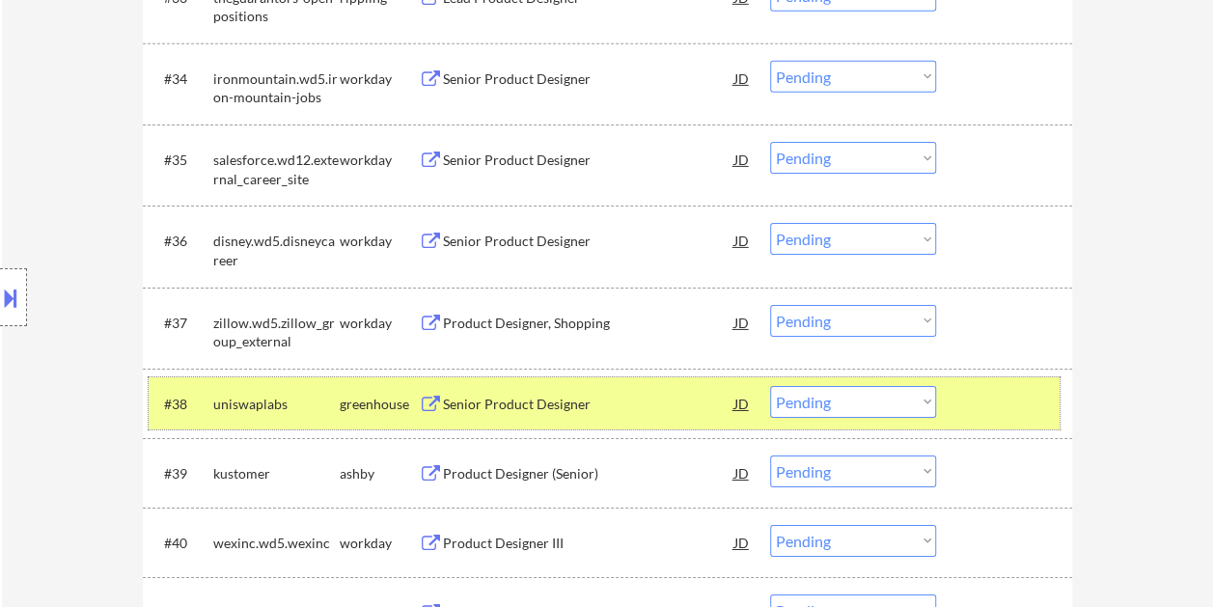
scroll to position [3185, 0]
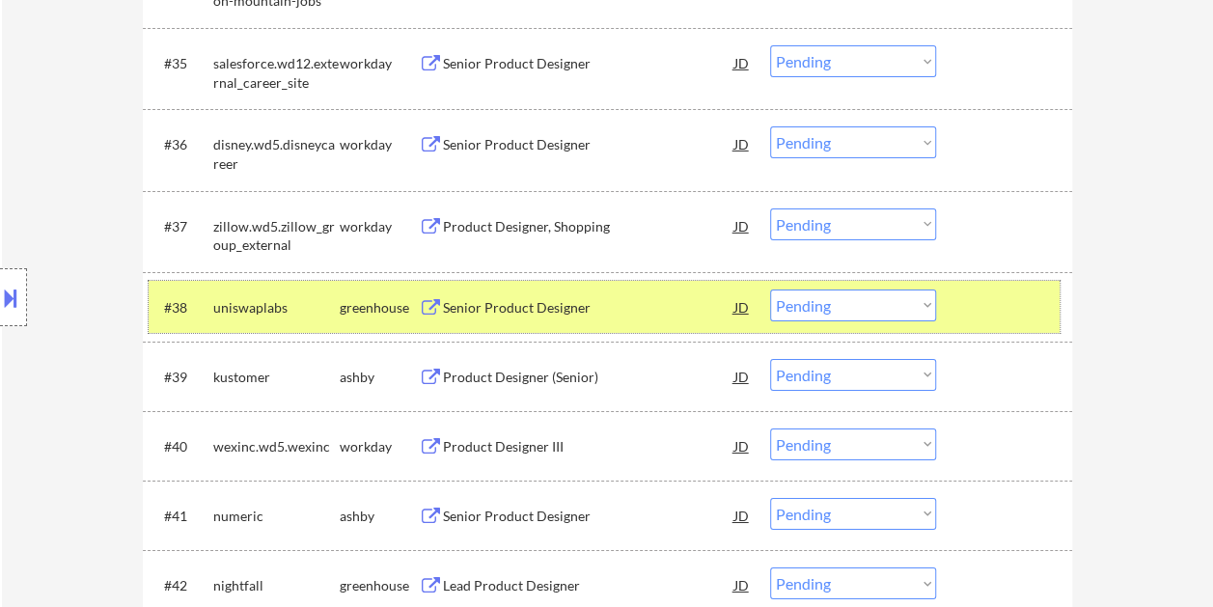
click at [986, 355] on div "#39 [PERSON_NAME] Product Designer (Senior) JD Choose an option... Pending Appl…" at bounding box center [604, 376] width 911 height 52
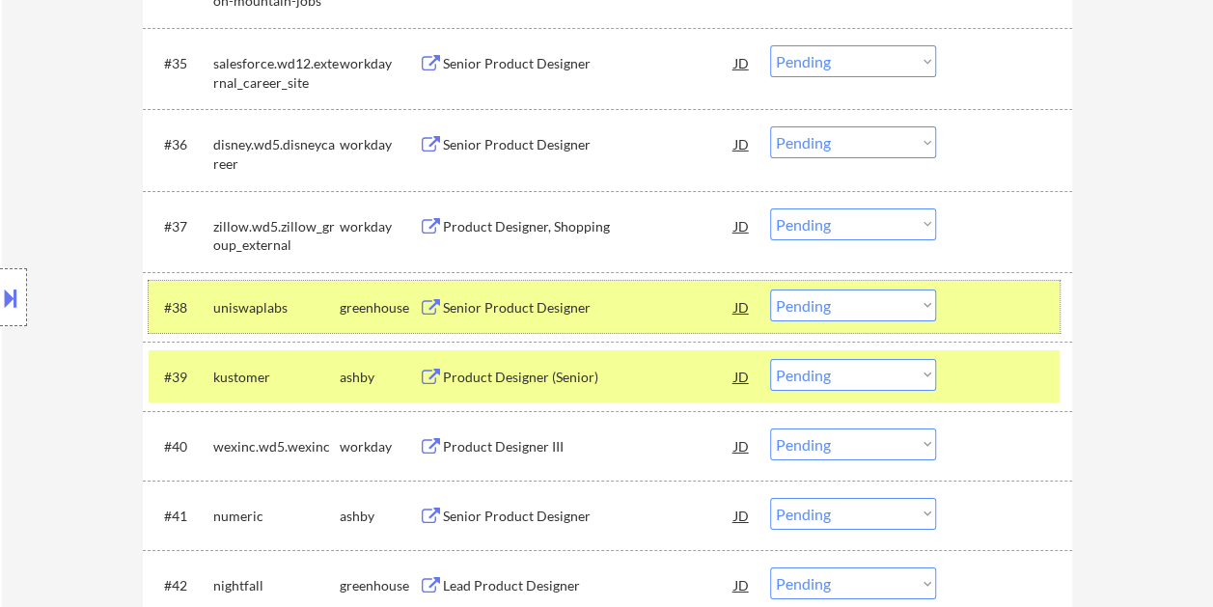
click at [987, 301] on div at bounding box center [1006, 307] width 85 height 35
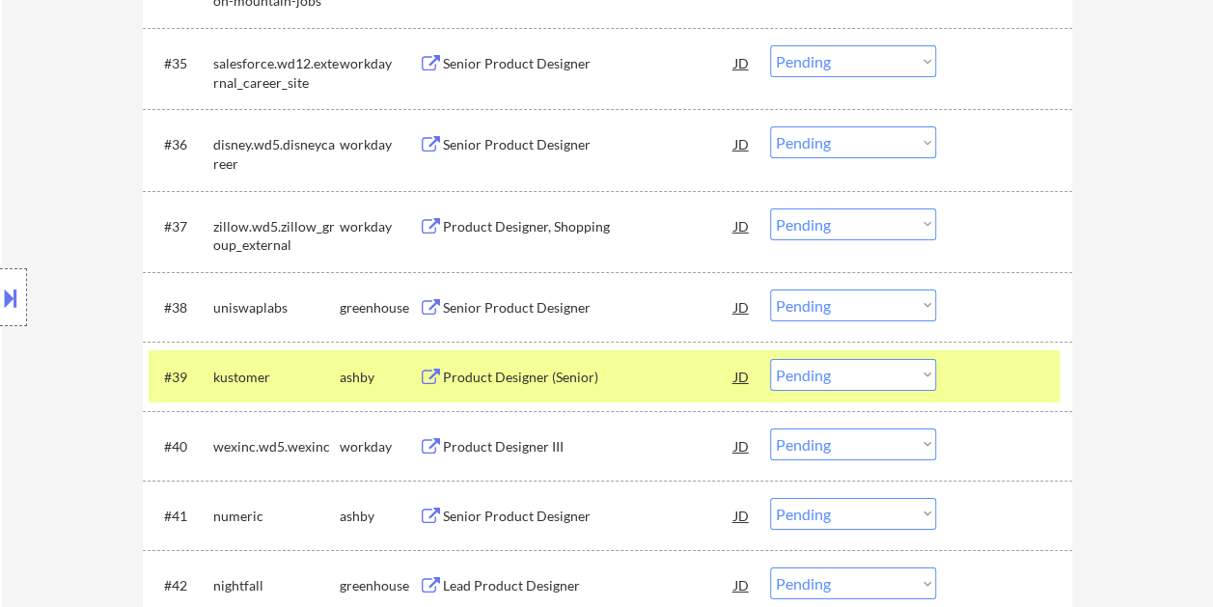
click at [627, 371] on div "Product Designer (Senior)" at bounding box center [588, 377] width 291 height 19
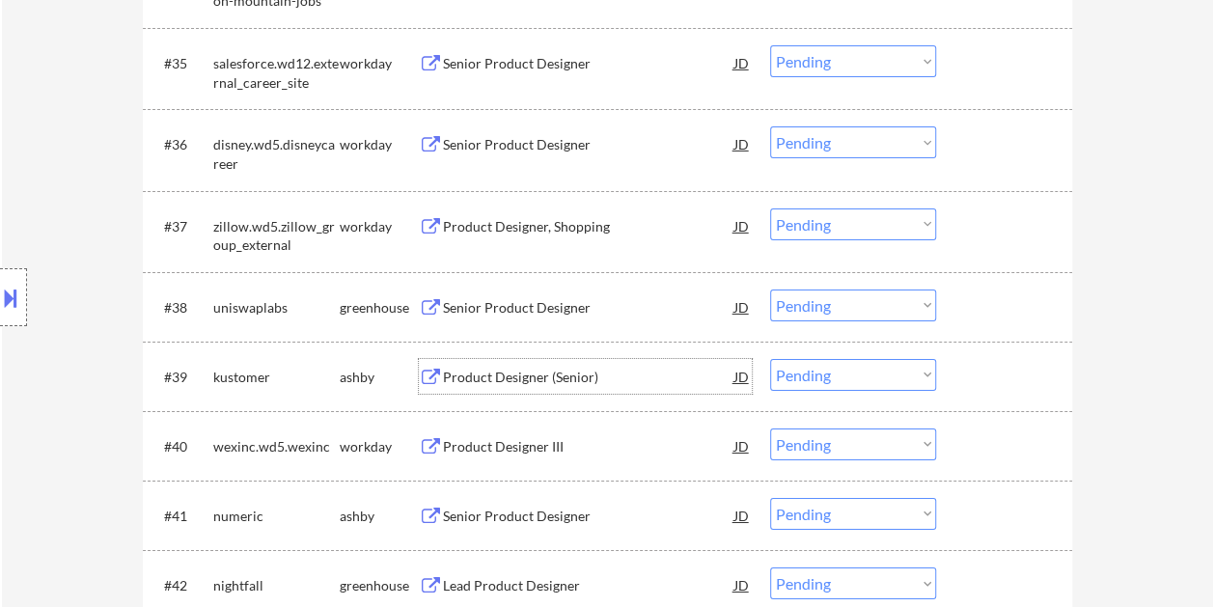
click at [968, 363] on div at bounding box center [1006, 376] width 85 height 35
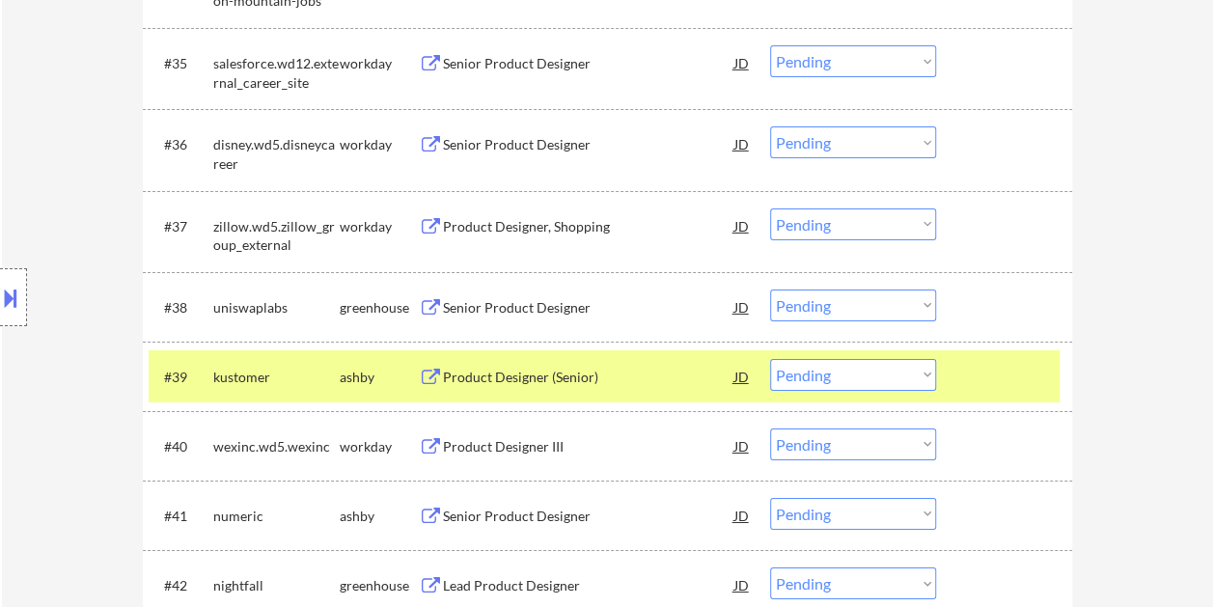
click at [927, 371] on select "Choose an option... Pending Applied Excluded (Questions) Excluded (Expired) Exc…" at bounding box center [853, 375] width 166 height 32
click at [770, 359] on select "Choose an option... Pending Applied Excluded (Questions) Excluded (Expired) Exc…" at bounding box center [853, 375] width 166 height 32
select select ""pending""
click at [1004, 373] on div at bounding box center [1006, 376] width 85 height 35
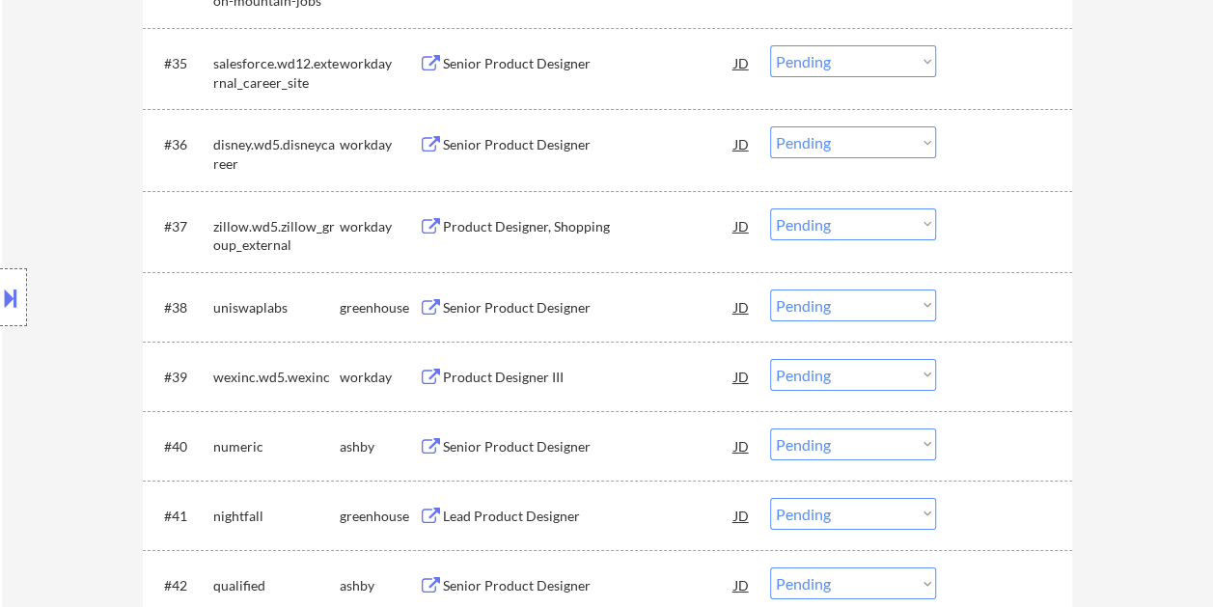
click at [1000, 451] on div at bounding box center [1006, 446] width 85 height 35
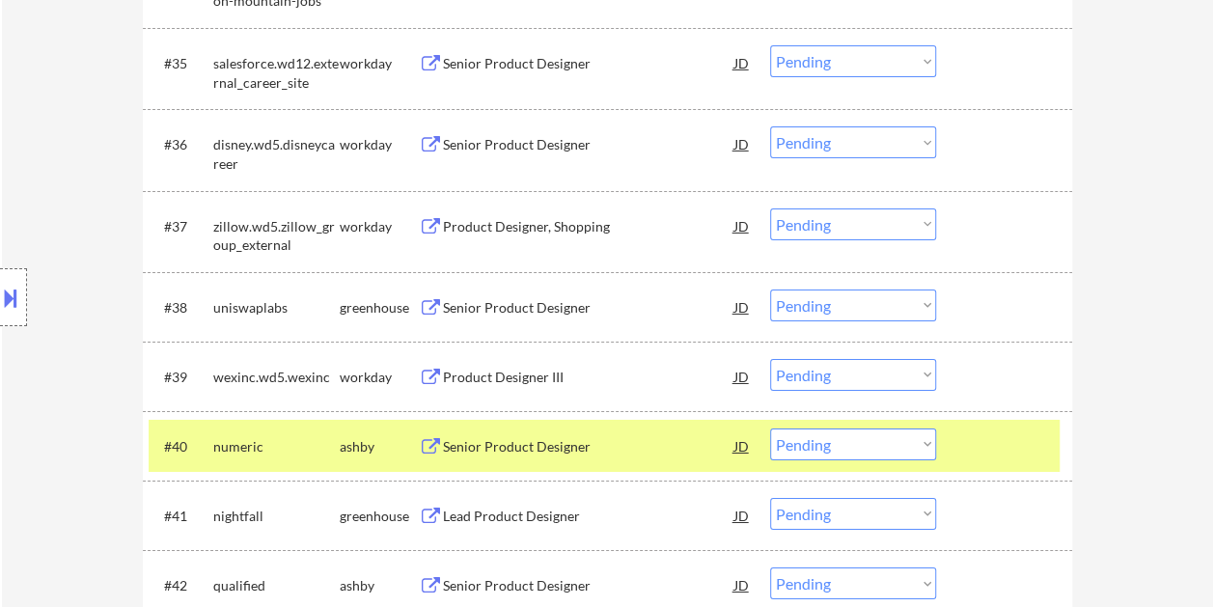
click at [541, 438] on div "Senior Product Designer" at bounding box center [588, 446] width 291 height 19
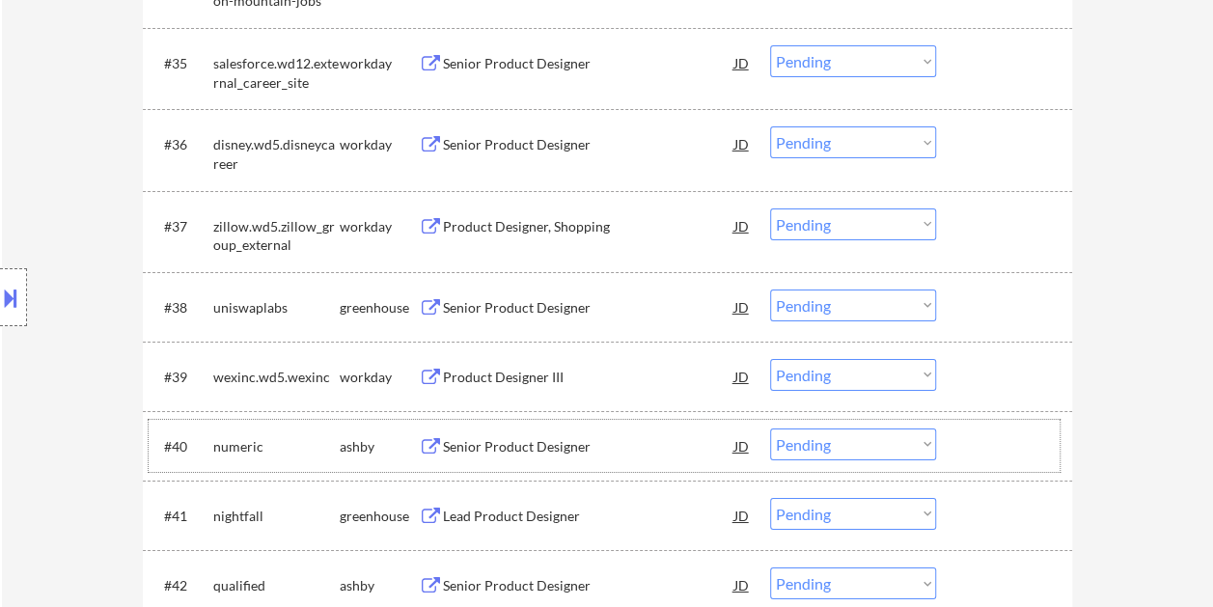
click at [967, 434] on div at bounding box center [1006, 446] width 85 height 35
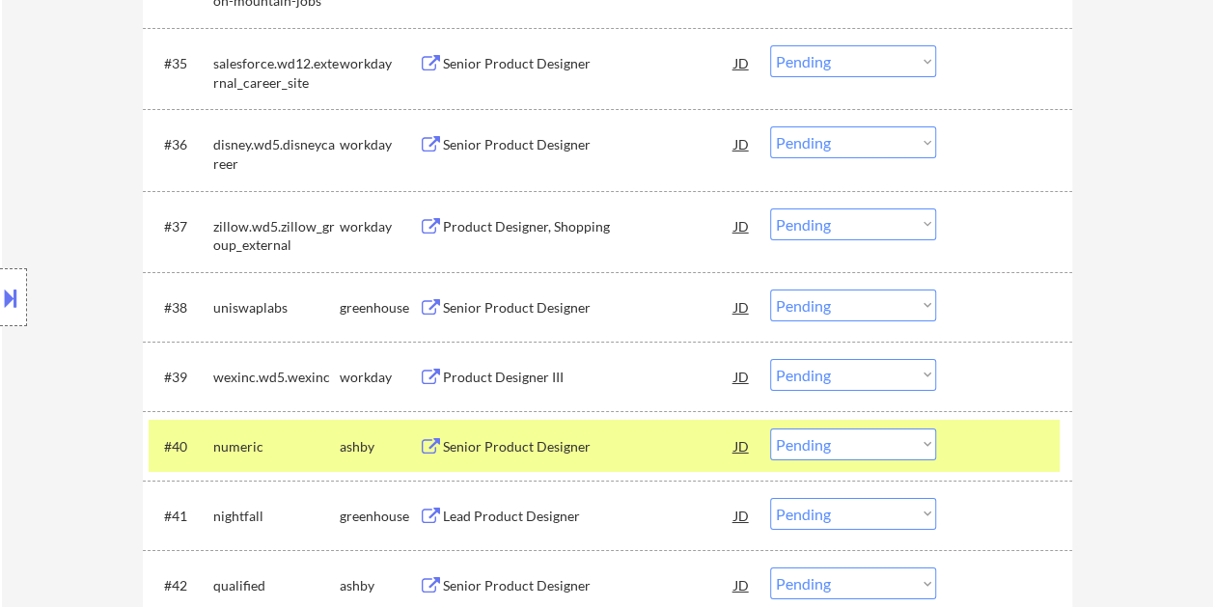
click at [917, 440] on select "Choose an option... Pending Applied Excluded (Questions) Excluded (Expired) Exc…" at bounding box center [853, 445] width 166 height 32
click at [770, 429] on select "Choose an option... Pending Applied Excluded (Questions) Excluded (Expired) Exc…" at bounding box center [853, 445] width 166 height 32
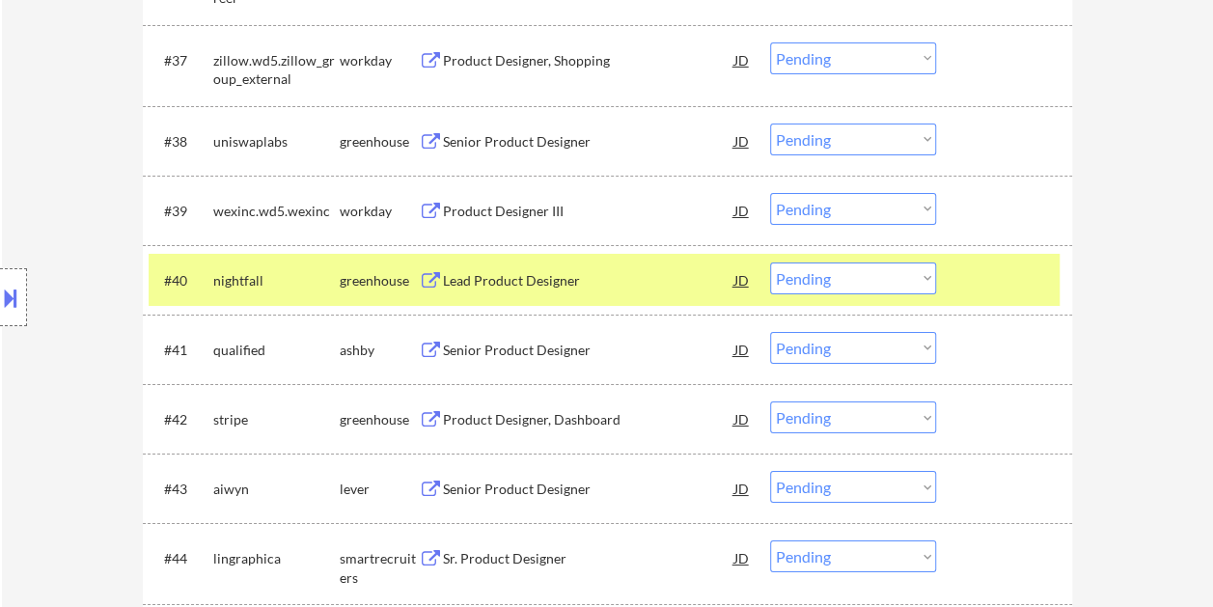
scroll to position [3378, 0]
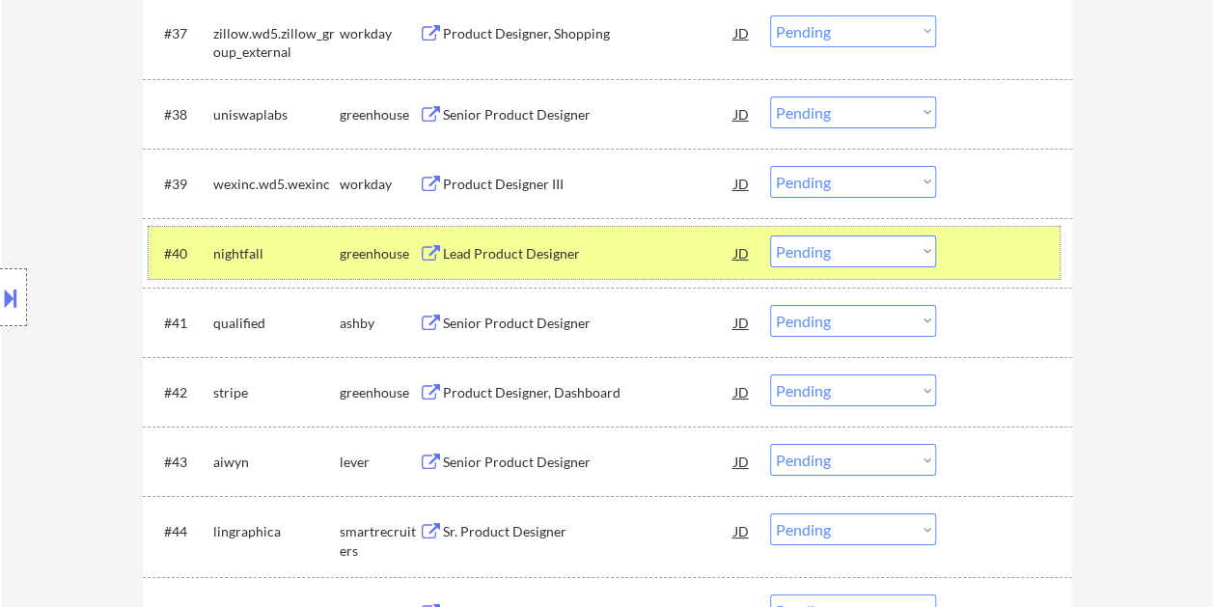
click at [969, 243] on div at bounding box center [1006, 252] width 85 height 35
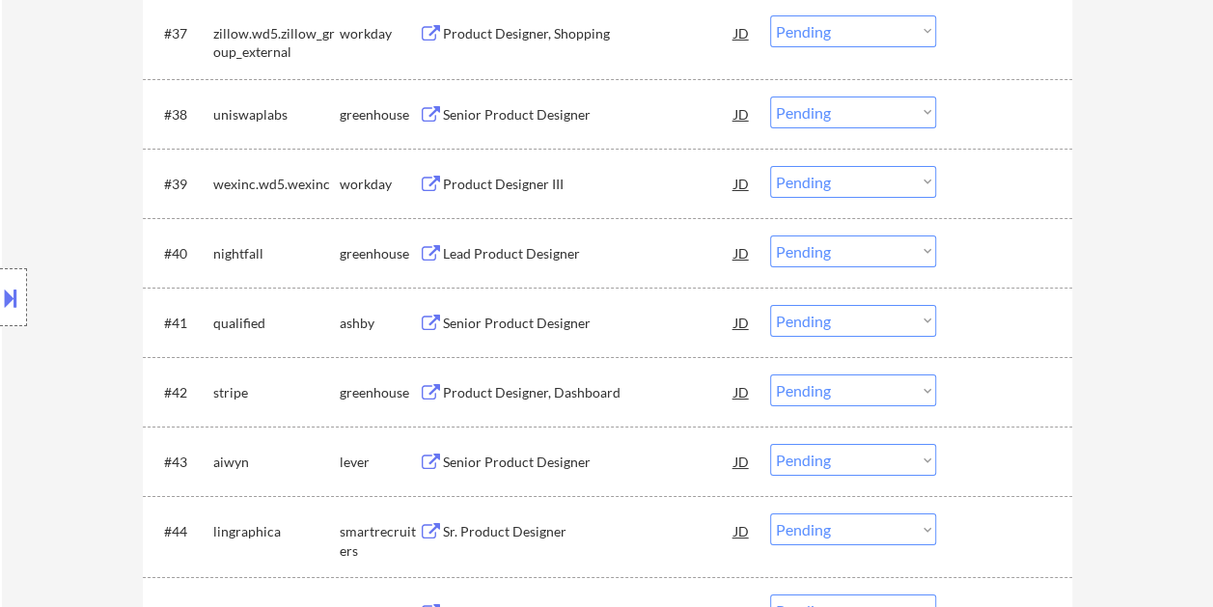
click at [977, 249] on div at bounding box center [1006, 252] width 85 height 35
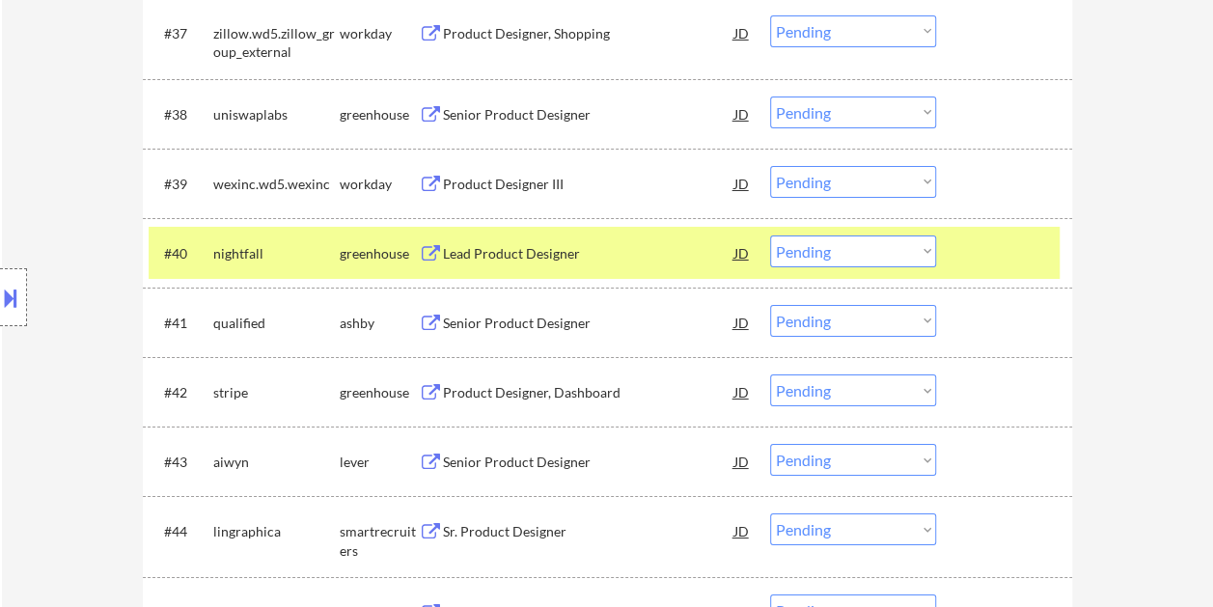
click at [633, 248] on div "Lead Product Designer" at bounding box center [588, 253] width 291 height 19
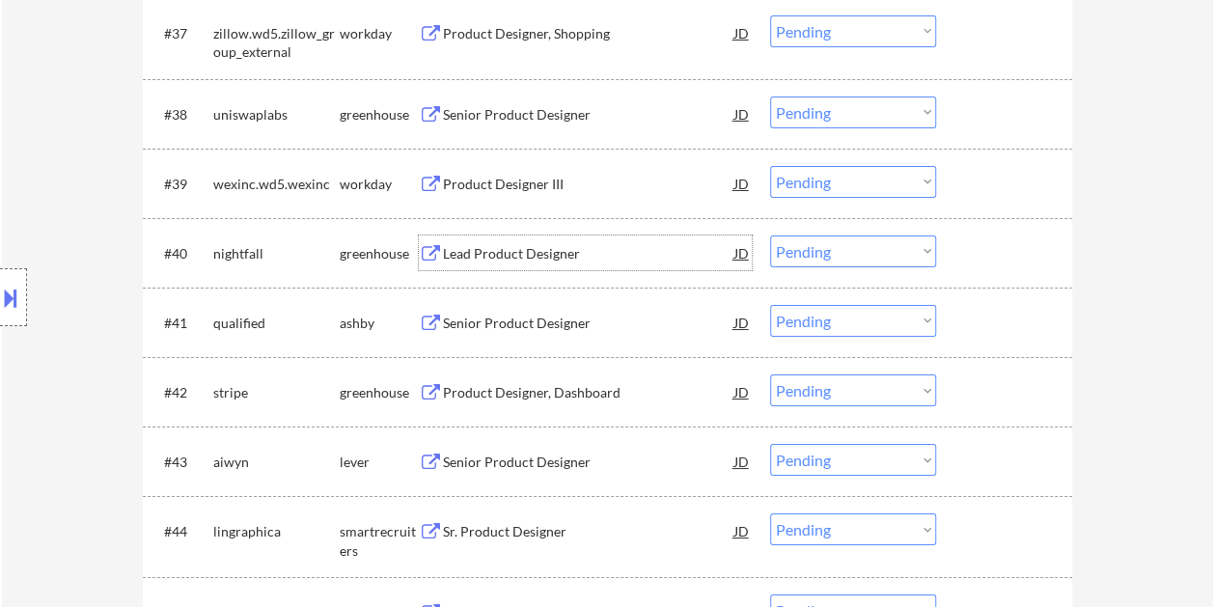
click at [985, 259] on div at bounding box center [1006, 252] width 85 height 35
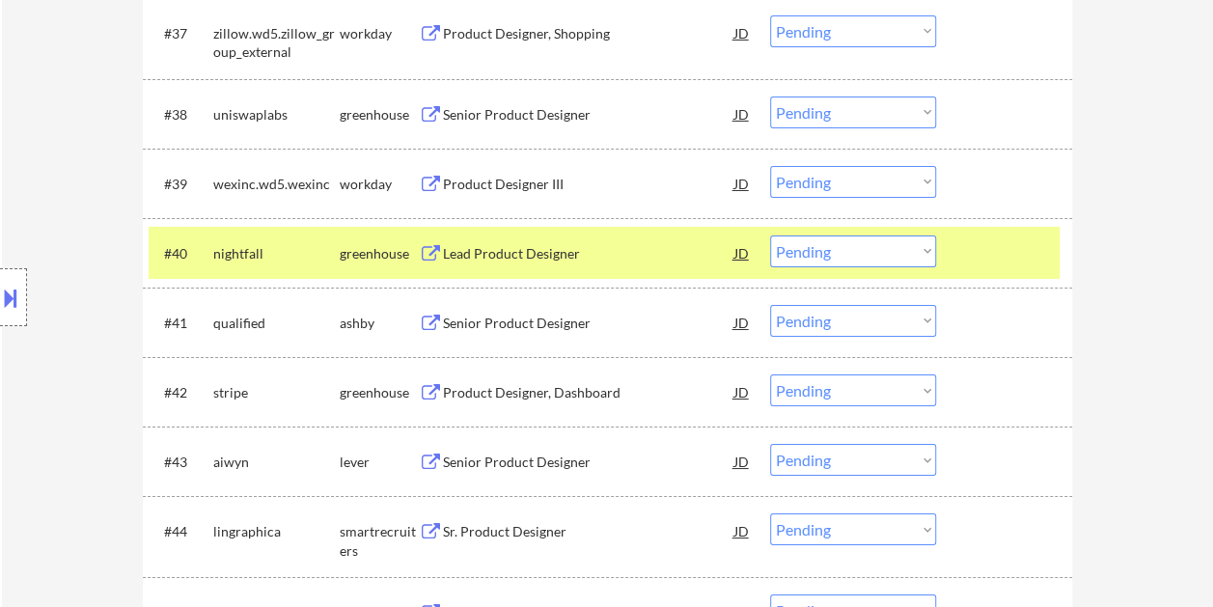
click at [899, 242] on select "Choose an option... Pending Applied Excluded (Questions) Excluded (Expired) Exc…" at bounding box center [853, 251] width 166 height 32
click at [770, 235] on select "Choose an option... Pending Applied Excluded (Questions) Excluded (Expired) Exc…" at bounding box center [853, 251] width 166 height 32
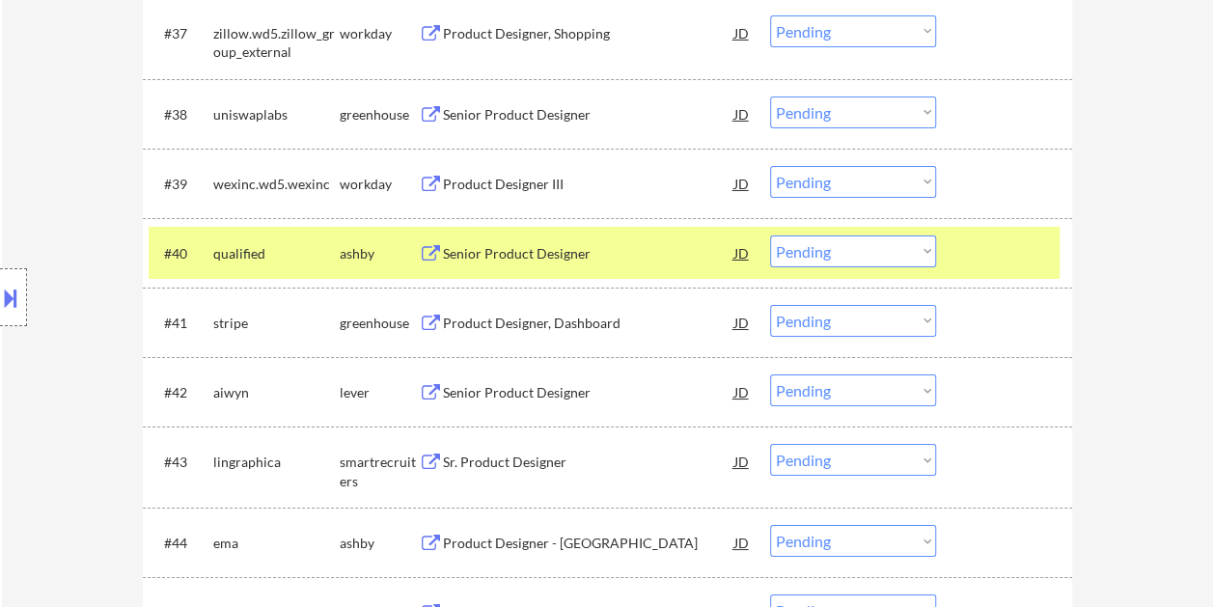
click at [990, 263] on div at bounding box center [1006, 252] width 85 height 35
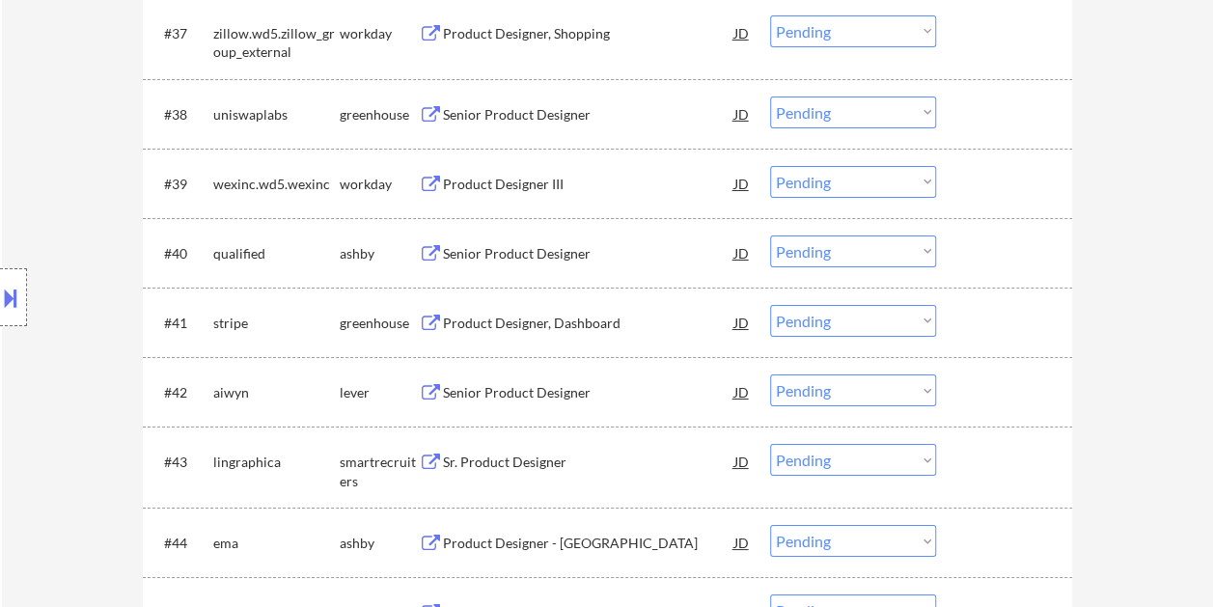
click at [992, 262] on div at bounding box center [1006, 252] width 85 height 35
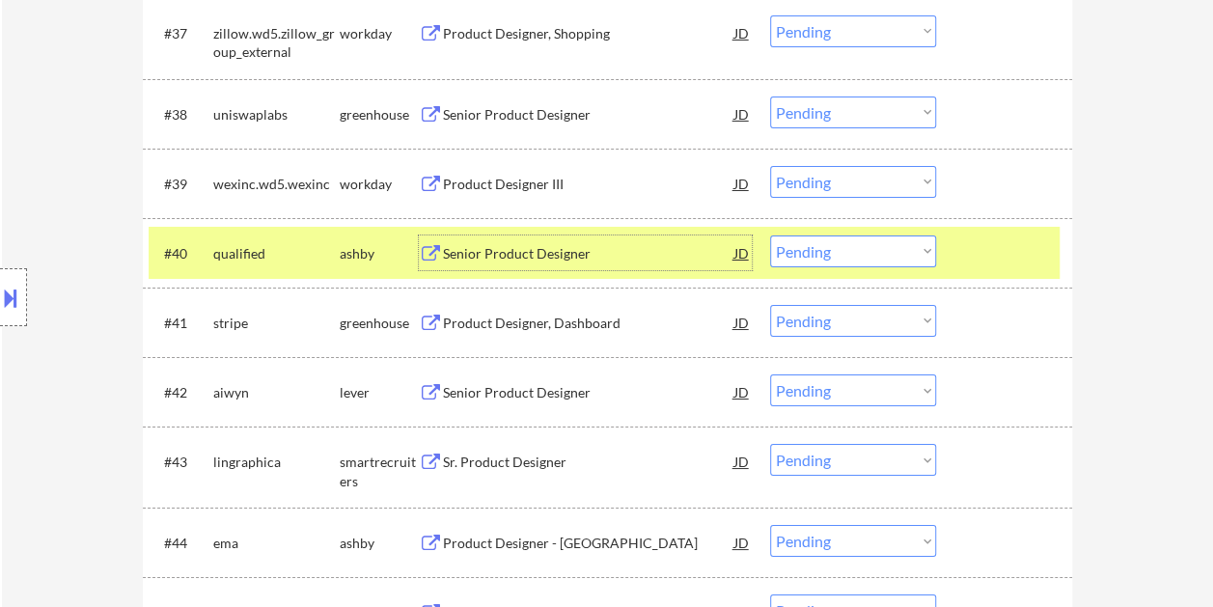
click at [527, 252] on div "Senior Product Designer" at bounding box center [588, 253] width 291 height 19
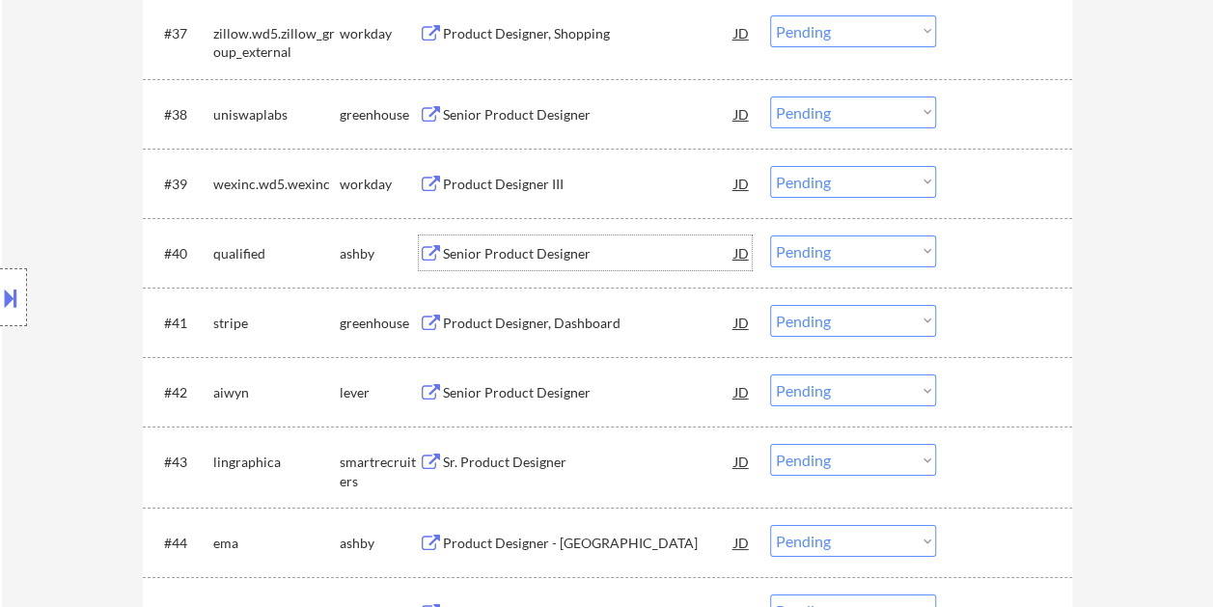
click at [973, 237] on div at bounding box center [1006, 252] width 85 height 35
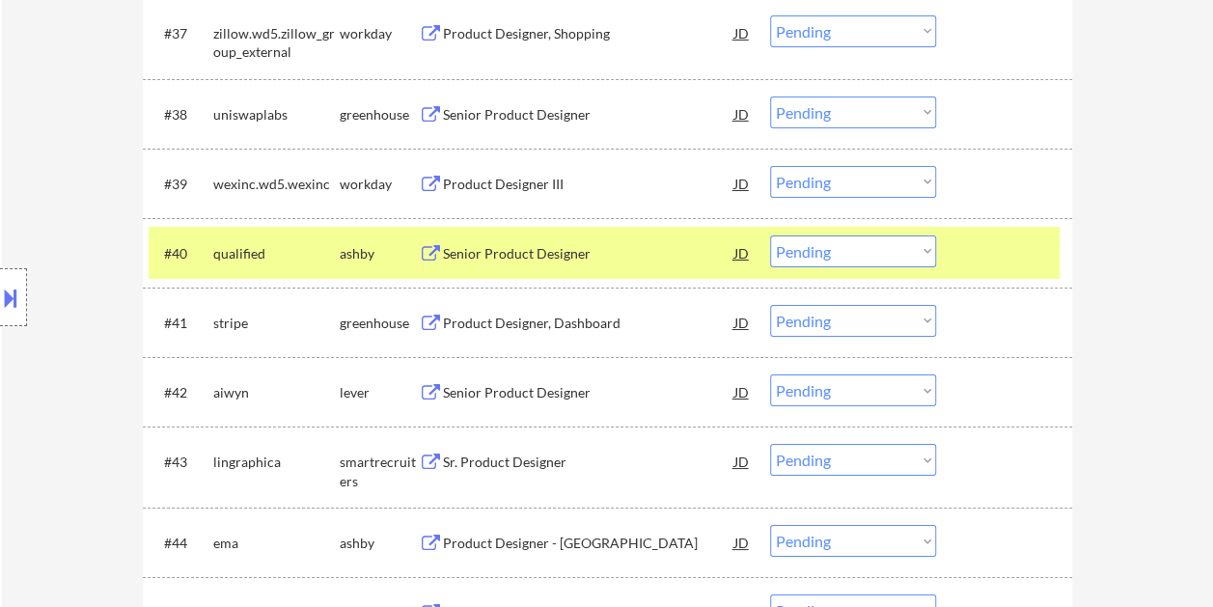
click at [930, 249] on select "Choose an option... Pending Applied Excluded (Questions) Excluded (Expired) Exc…" at bounding box center [853, 251] width 166 height 32
click at [770, 235] on select "Choose an option... Pending Applied Excluded (Questions) Excluded (Expired) Exc…" at bounding box center [853, 251] width 166 height 32
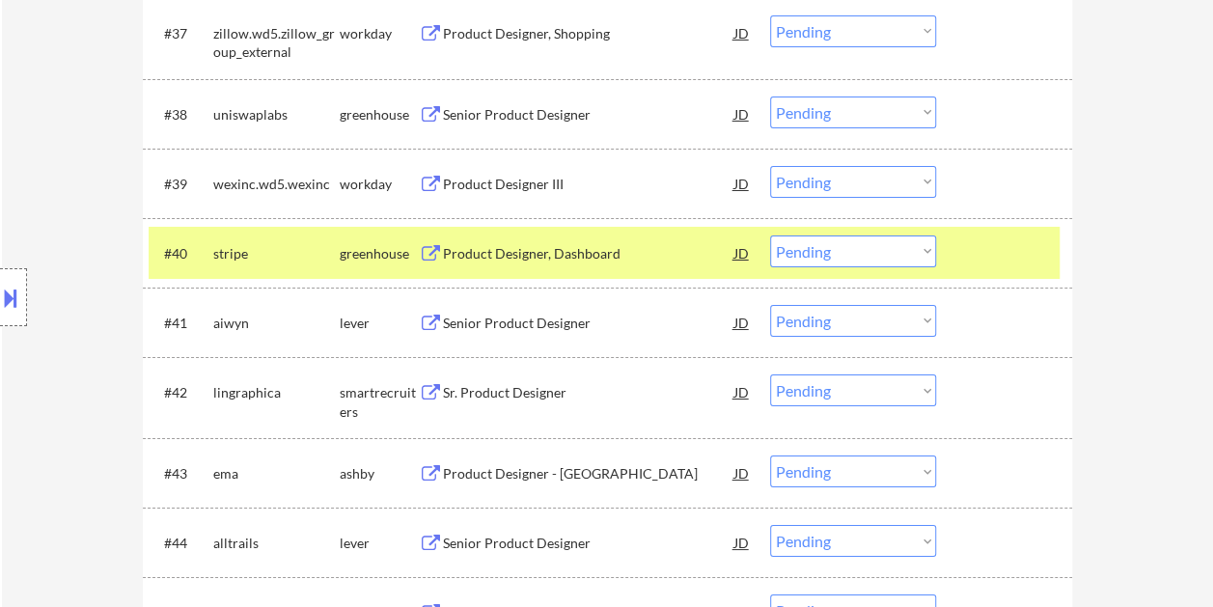
click at [973, 259] on div at bounding box center [1006, 252] width 85 height 35
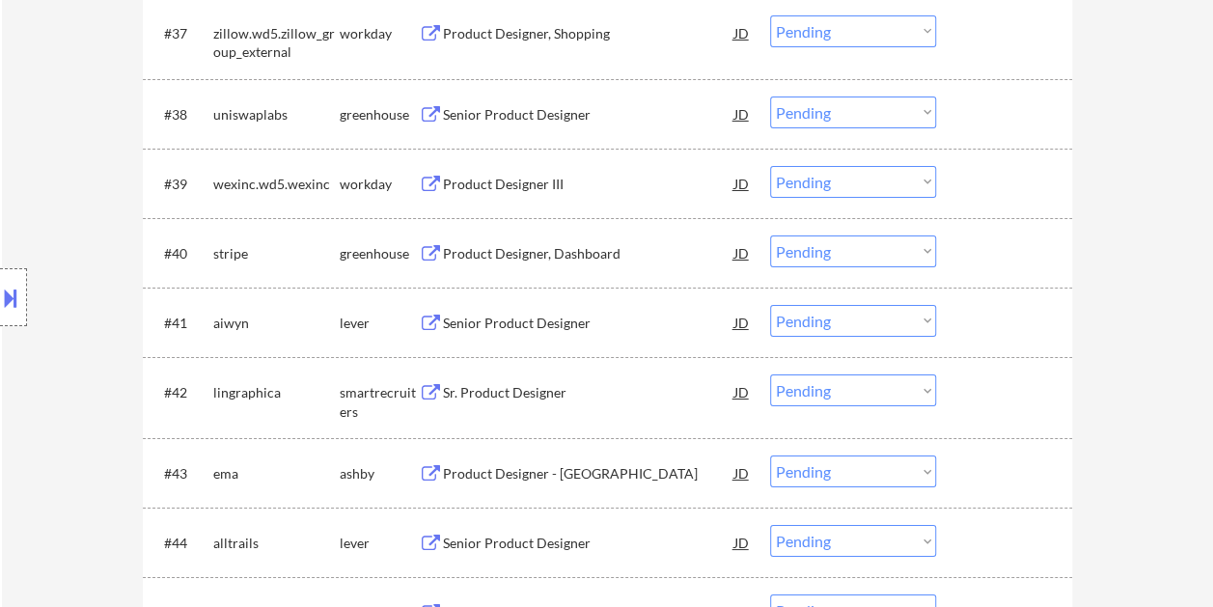
click at [982, 256] on div at bounding box center [1006, 252] width 85 height 35
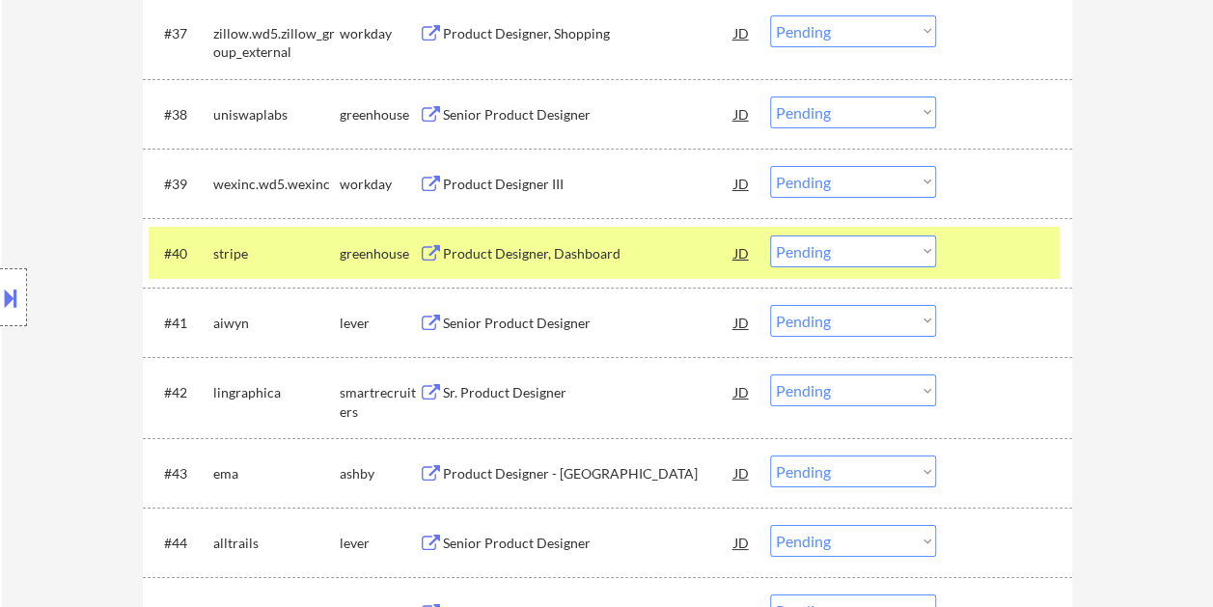
click at [649, 253] on div "Product Designer, Dashboard" at bounding box center [588, 253] width 291 height 19
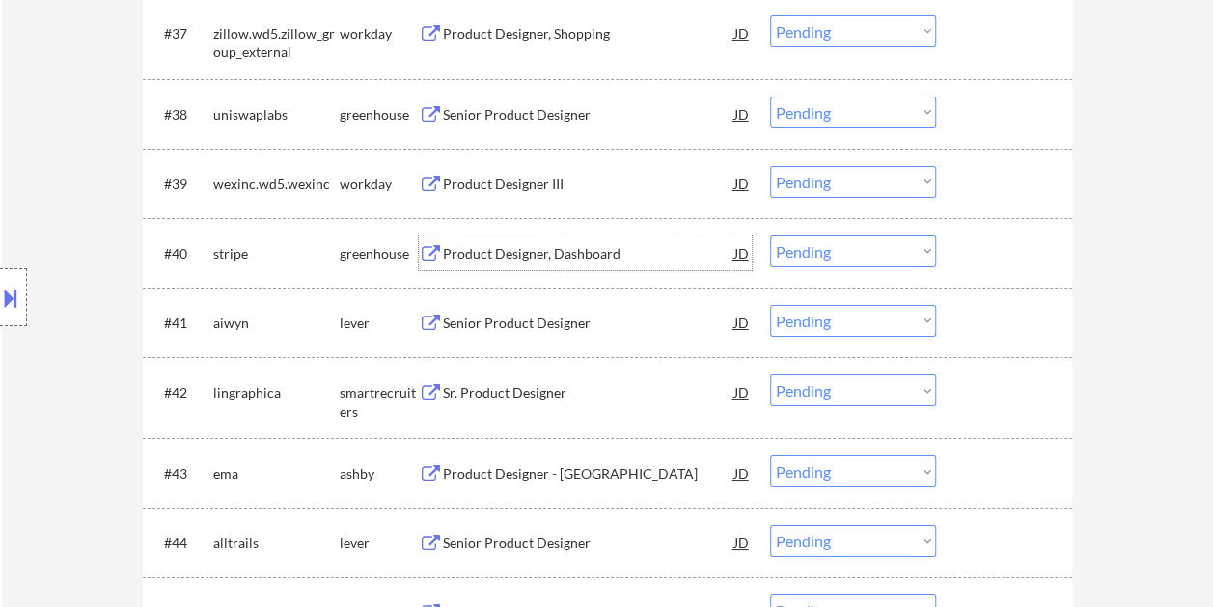
click at [1005, 249] on div at bounding box center [1006, 252] width 85 height 35
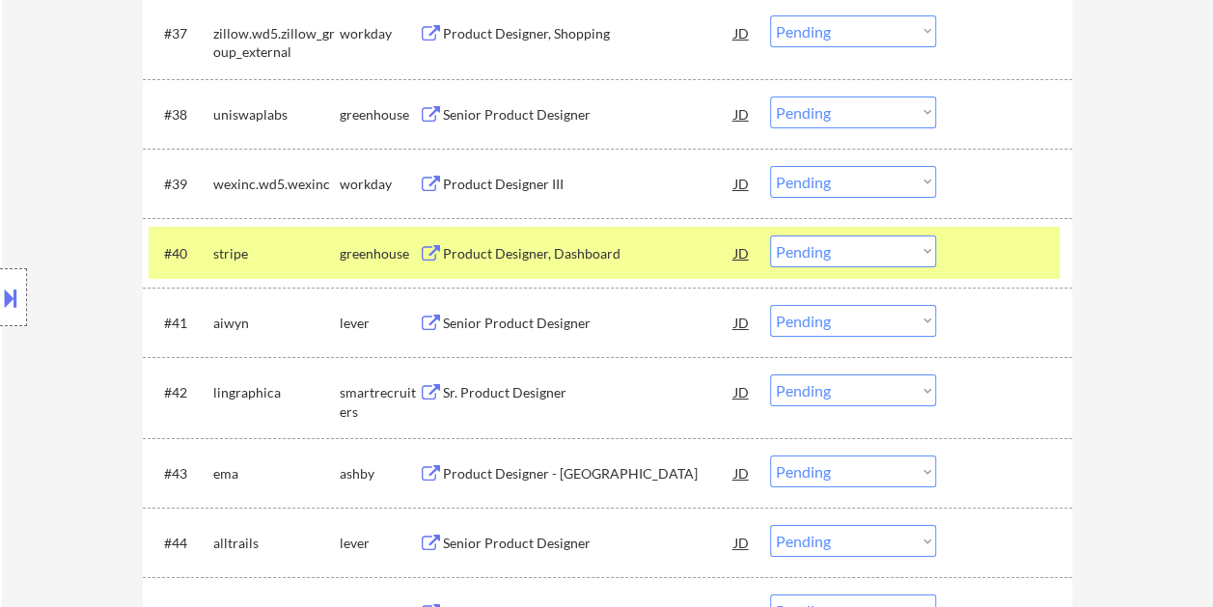
click at [896, 250] on select "Choose an option... Pending Applied Excluded (Questions) Excluded (Expired) Exc…" at bounding box center [853, 251] width 166 height 32
click at [770, 235] on select "Choose an option... Pending Applied Excluded (Questions) Excluded (Expired) Exc…" at bounding box center [853, 251] width 166 height 32
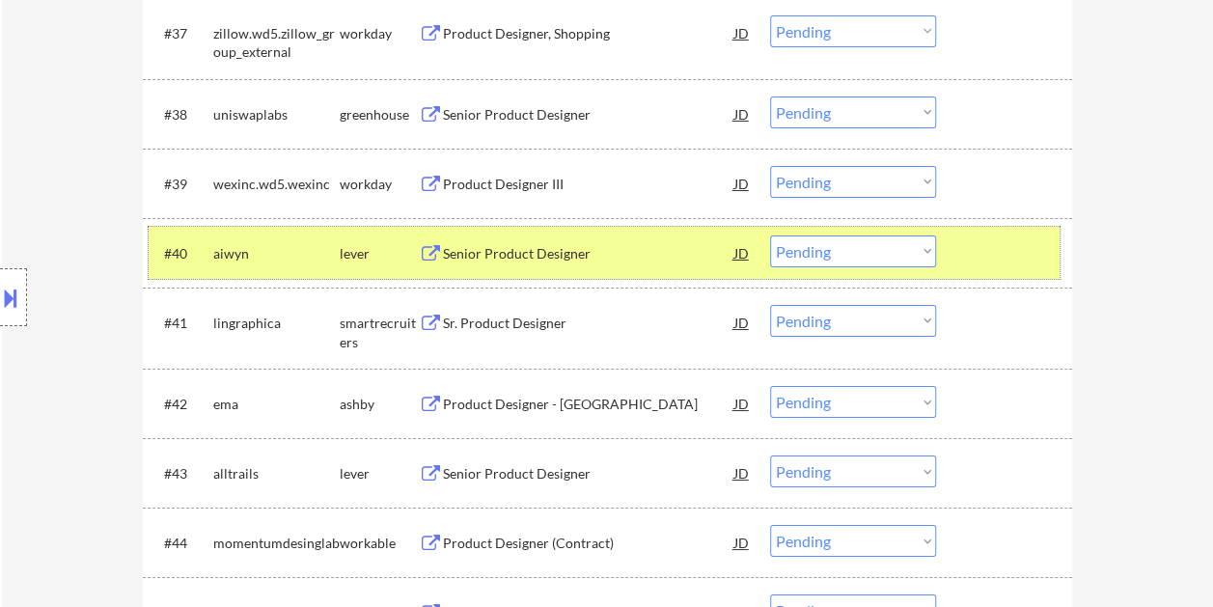
click at [1030, 268] on div at bounding box center [1006, 252] width 85 height 35
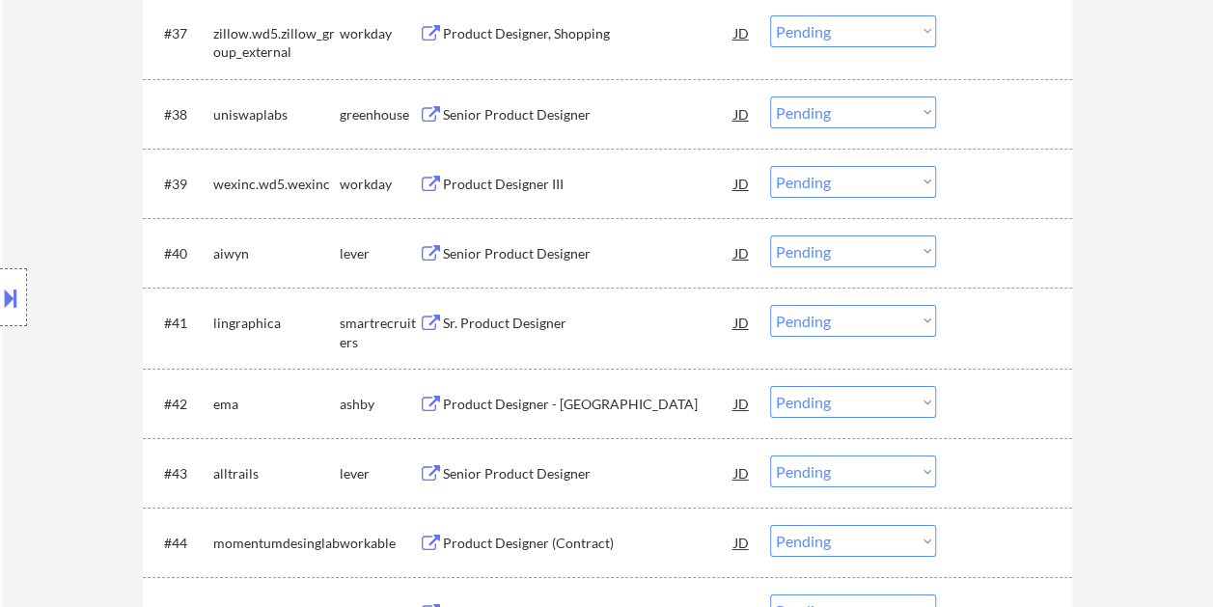
click at [990, 255] on div at bounding box center [1006, 252] width 85 height 35
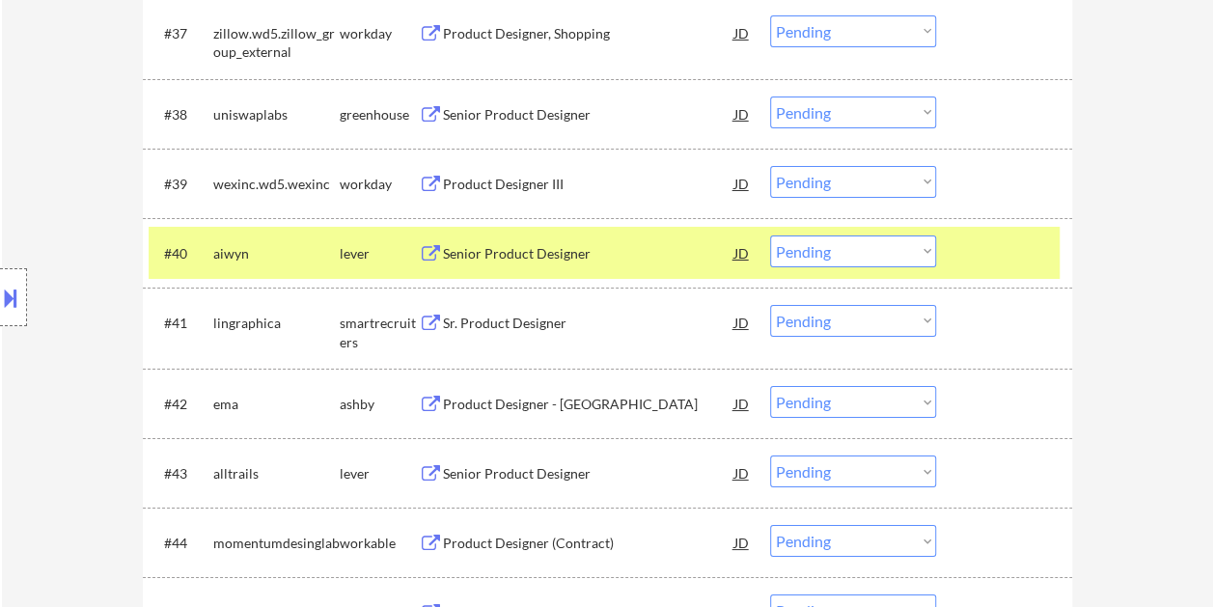
click at [592, 258] on div "Senior Product Designer" at bounding box center [588, 253] width 291 height 19
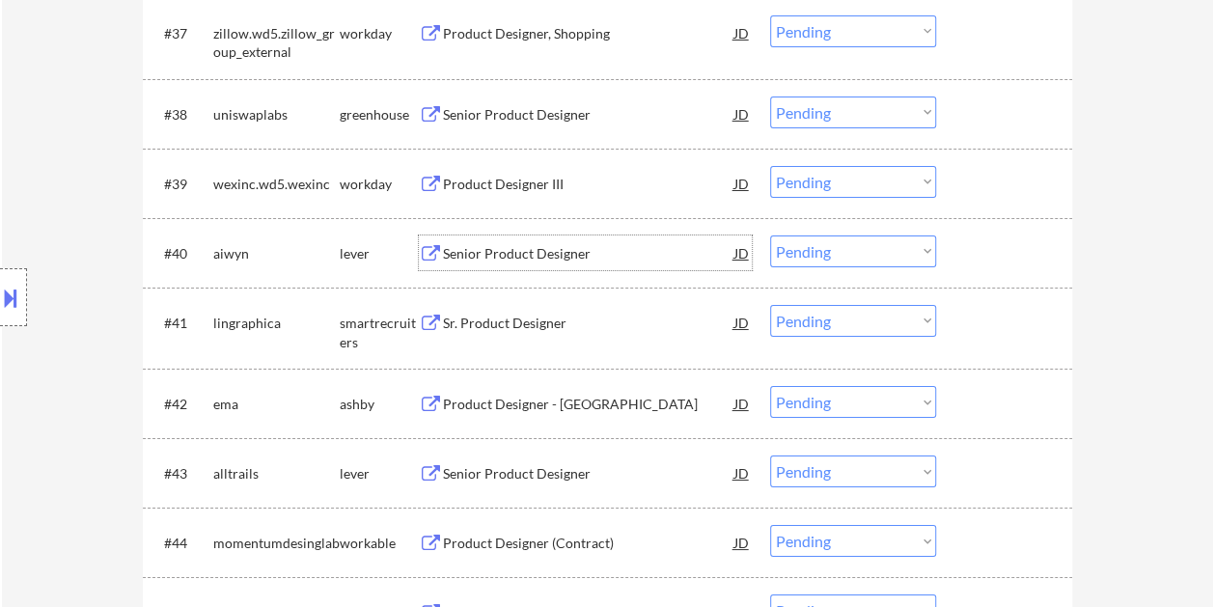
click at [984, 263] on div at bounding box center [1006, 252] width 85 height 35
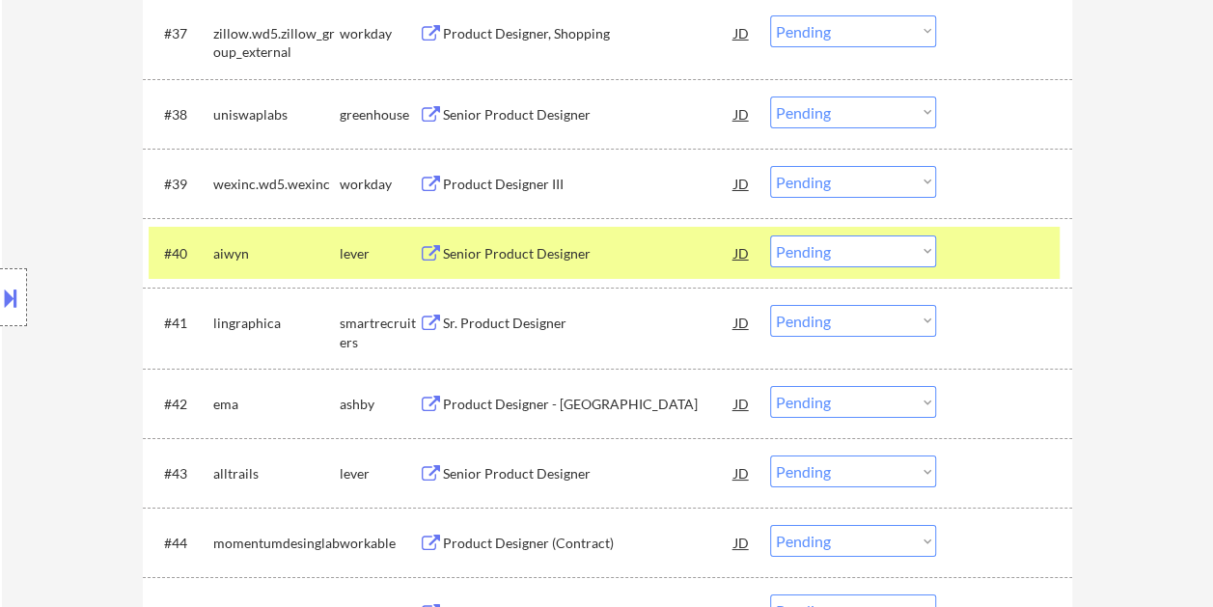
click at [921, 257] on select "Choose an option... Pending Applied Excluded (Questions) Excluded (Expired) Exc…" at bounding box center [853, 251] width 166 height 32
click at [770, 235] on select "Choose an option... Pending Applied Excluded (Questions) Excluded (Expired) Exc…" at bounding box center [853, 251] width 166 height 32
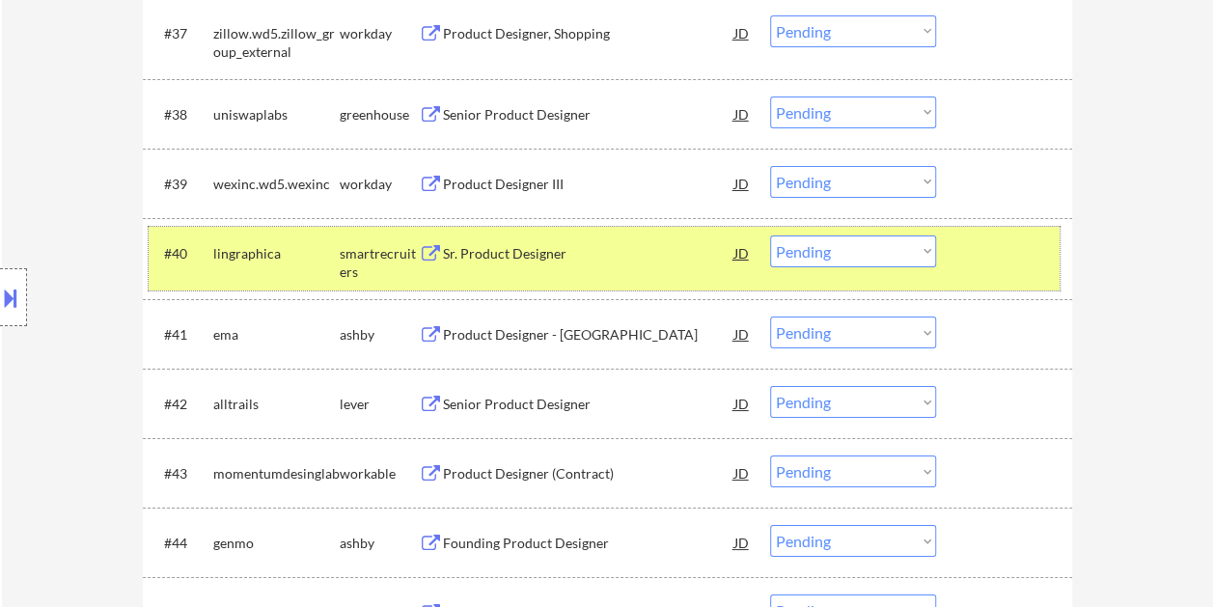
click at [1000, 262] on div at bounding box center [1006, 252] width 85 height 35
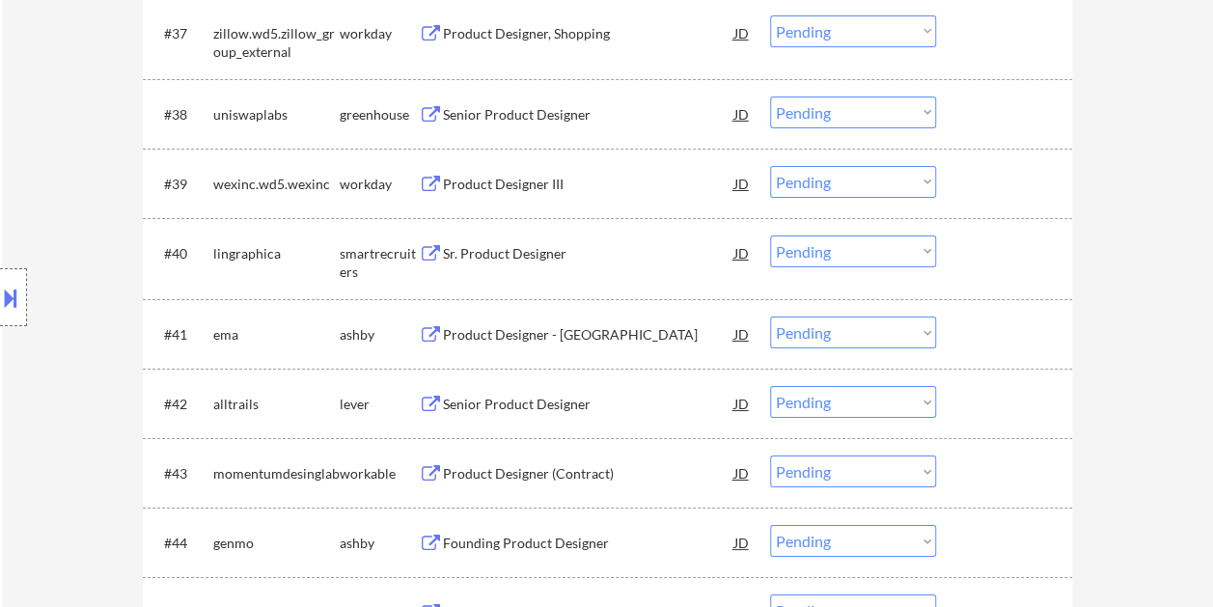
click at [996, 262] on div at bounding box center [1006, 252] width 85 height 35
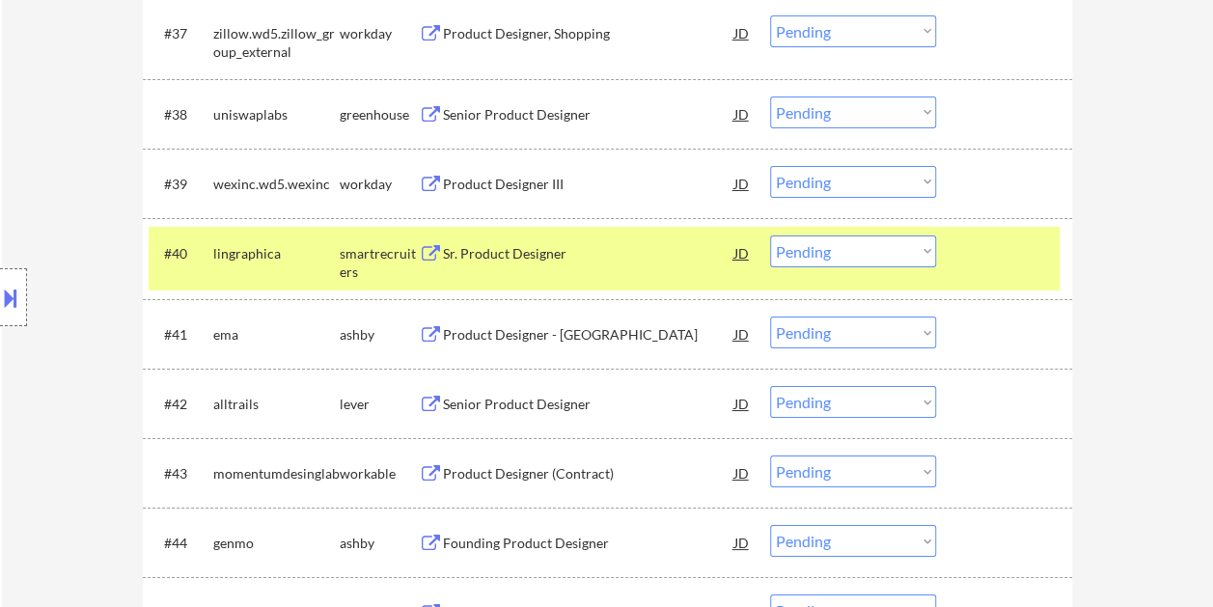
click at [593, 258] on div "Sr. Product Designer" at bounding box center [588, 253] width 291 height 19
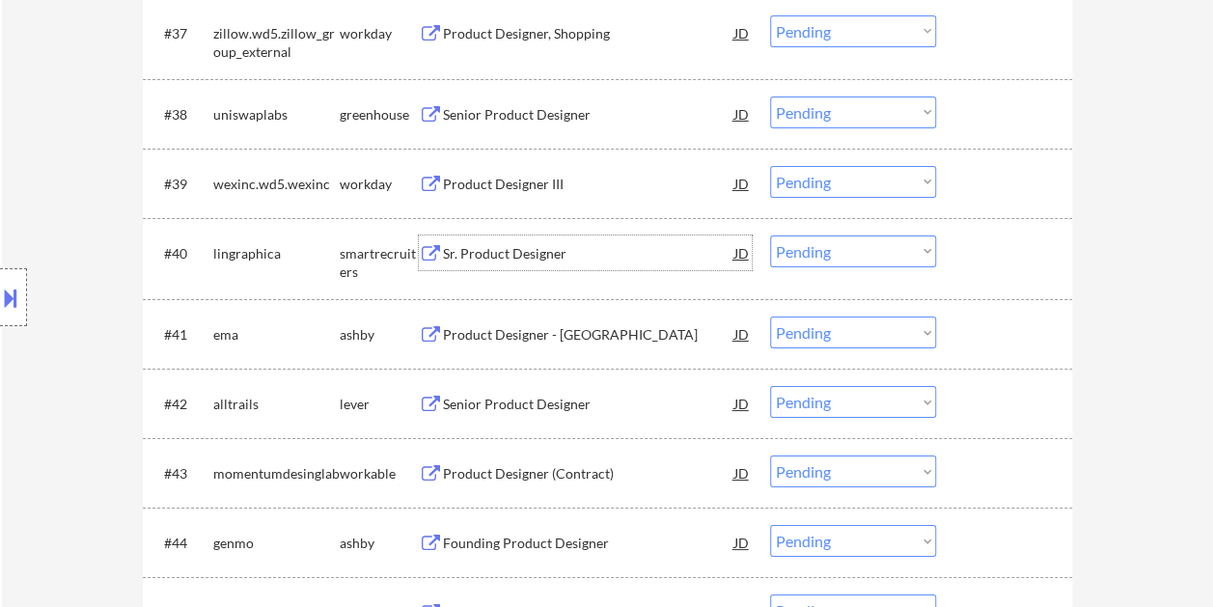
drag, startPoint x: 972, startPoint y: 253, endPoint x: 954, endPoint y: 253, distance: 18.3
click at [969, 253] on div at bounding box center [1006, 252] width 85 height 35
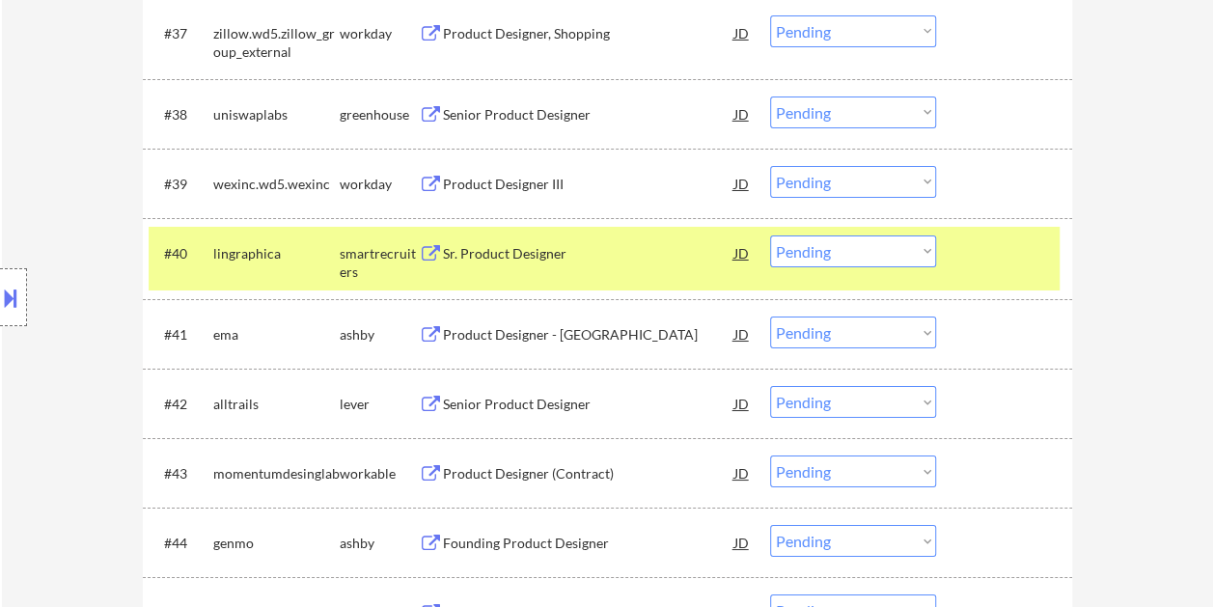
click at [911, 251] on select "Choose an option... Pending Applied Excluded (Questions) Excluded (Expired) Exc…" at bounding box center [853, 251] width 166 height 32
click at [770, 235] on select "Choose an option... Pending Applied Excluded (Questions) Excluded (Expired) Exc…" at bounding box center [853, 251] width 166 height 32
select select ""pending""
